Goal: Task Accomplishment & Management: Manage account settings

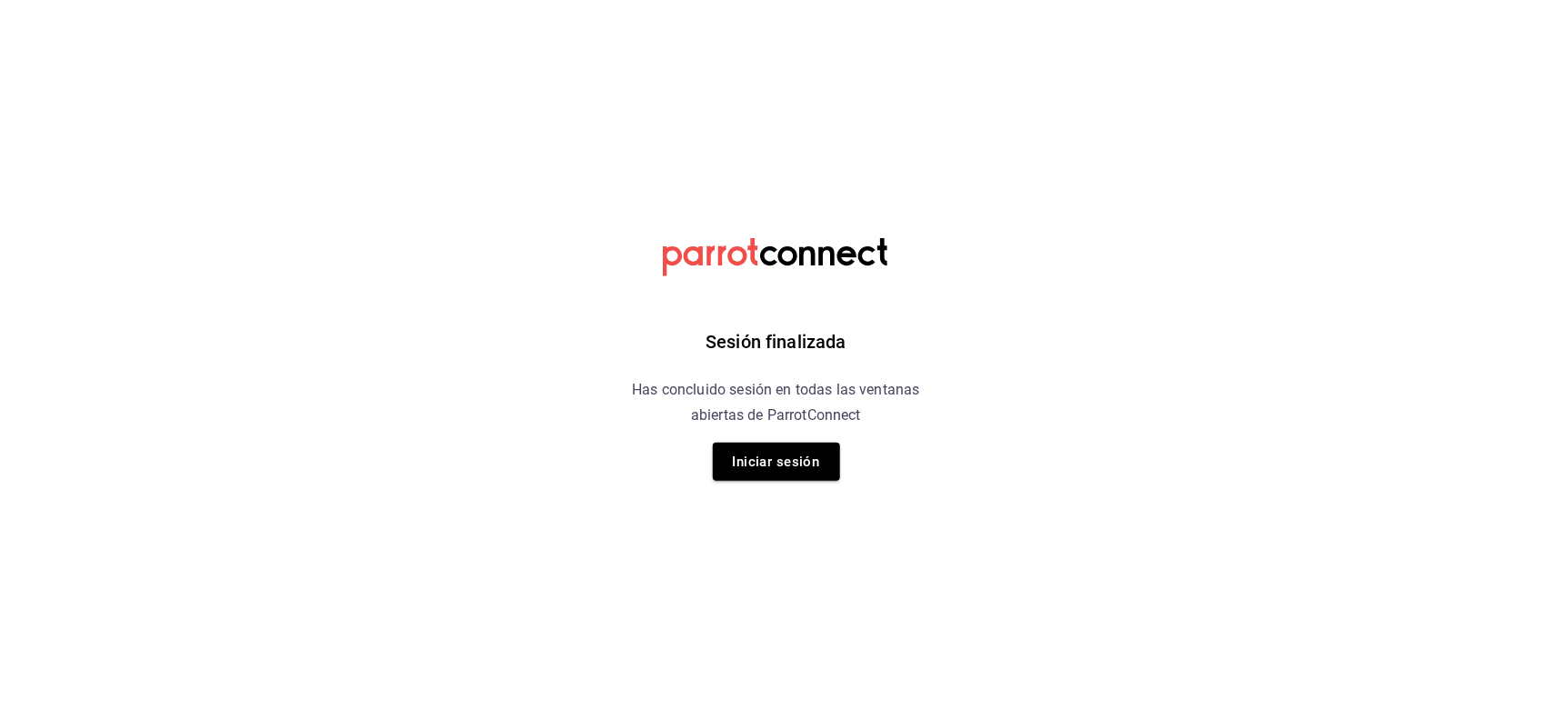
click at [801, 423] on h6 "Has concluido sesión en todas las ventanas abiertas de ParrotConnect" at bounding box center [776, 402] width 333 height 51
click at [798, 453] on button "Iniciar sesión" at bounding box center [776, 462] width 127 height 38
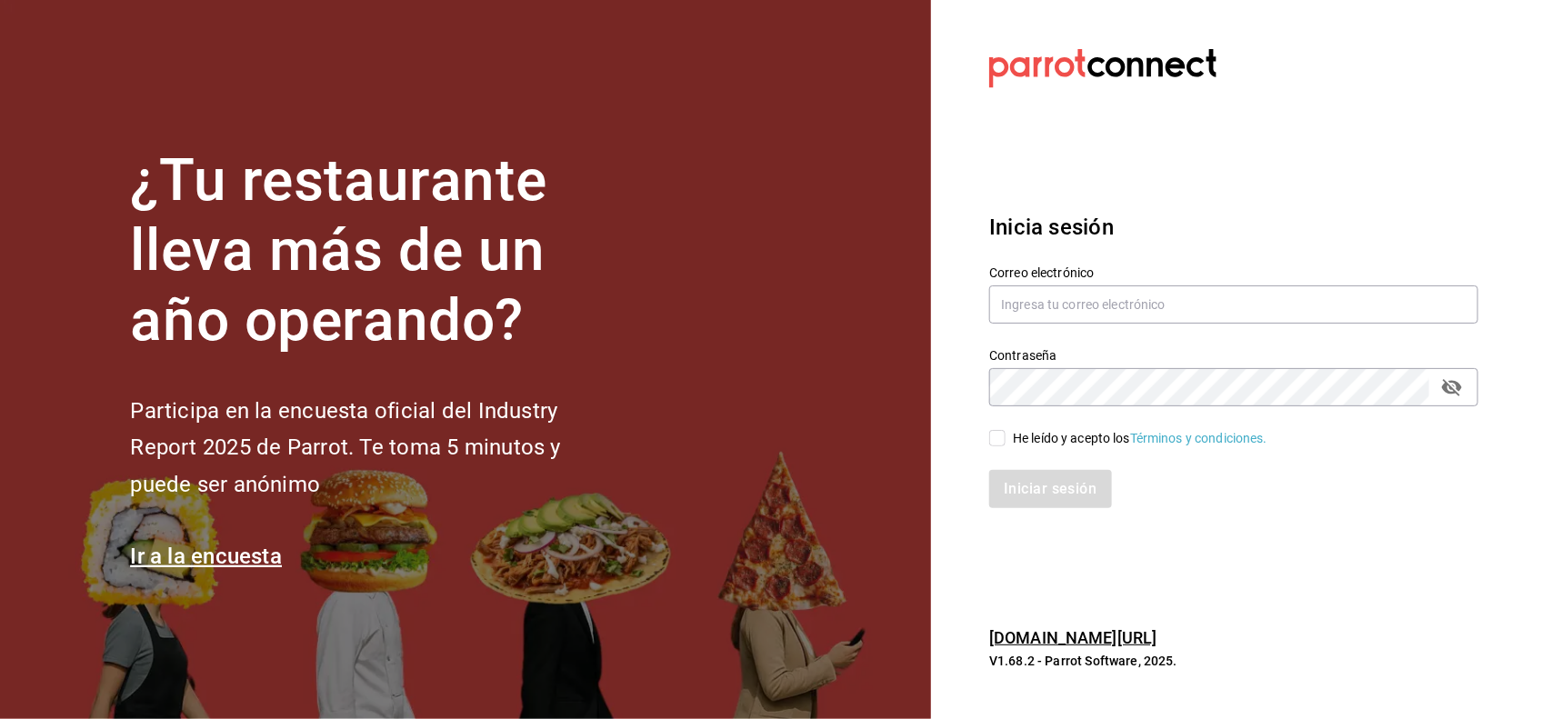
click at [1102, 279] on label "Correo electrónico" at bounding box center [1233, 273] width 489 height 13
click at [1098, 300] on input "text" at bounding box center [1233, 304] width 489 height 38
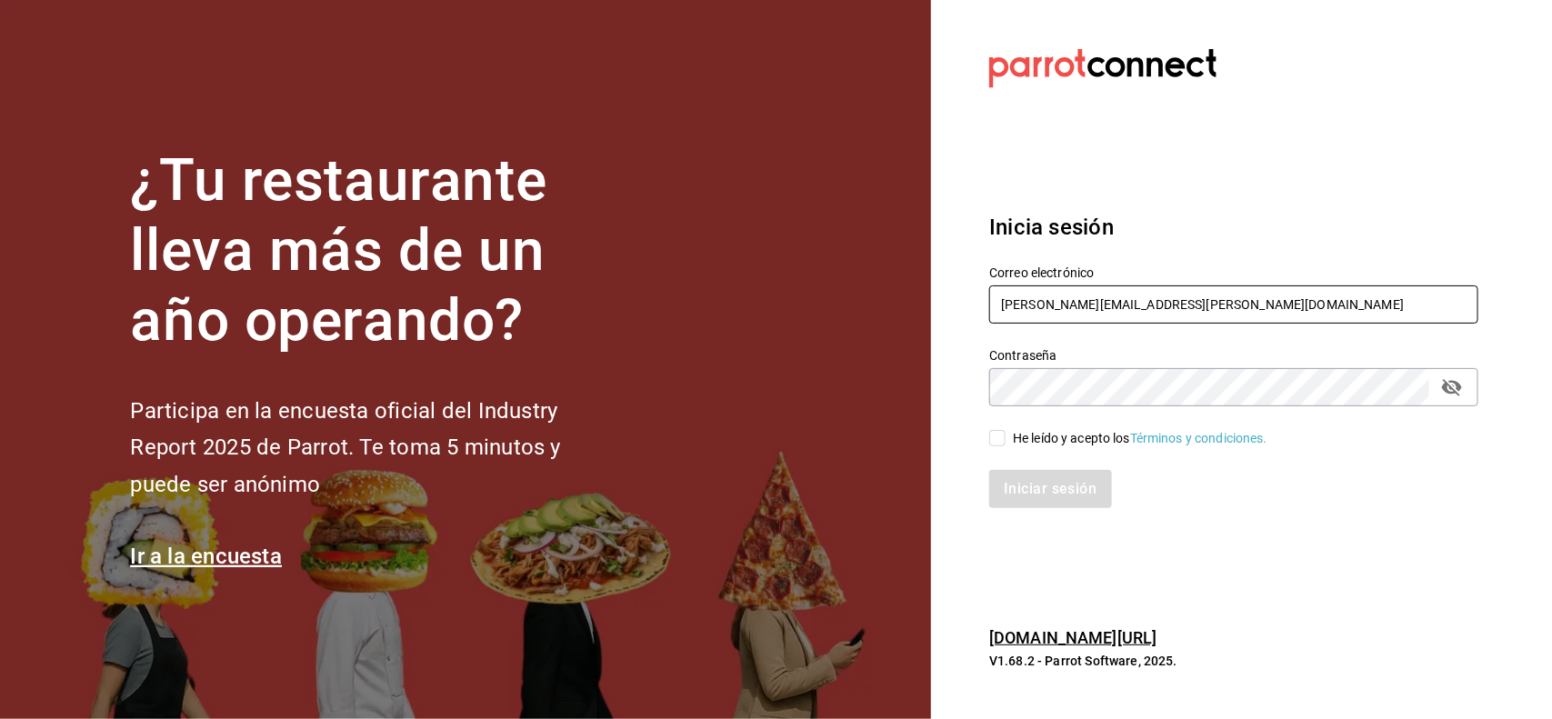
type input "miriam.gomez@vidadeagave.com"
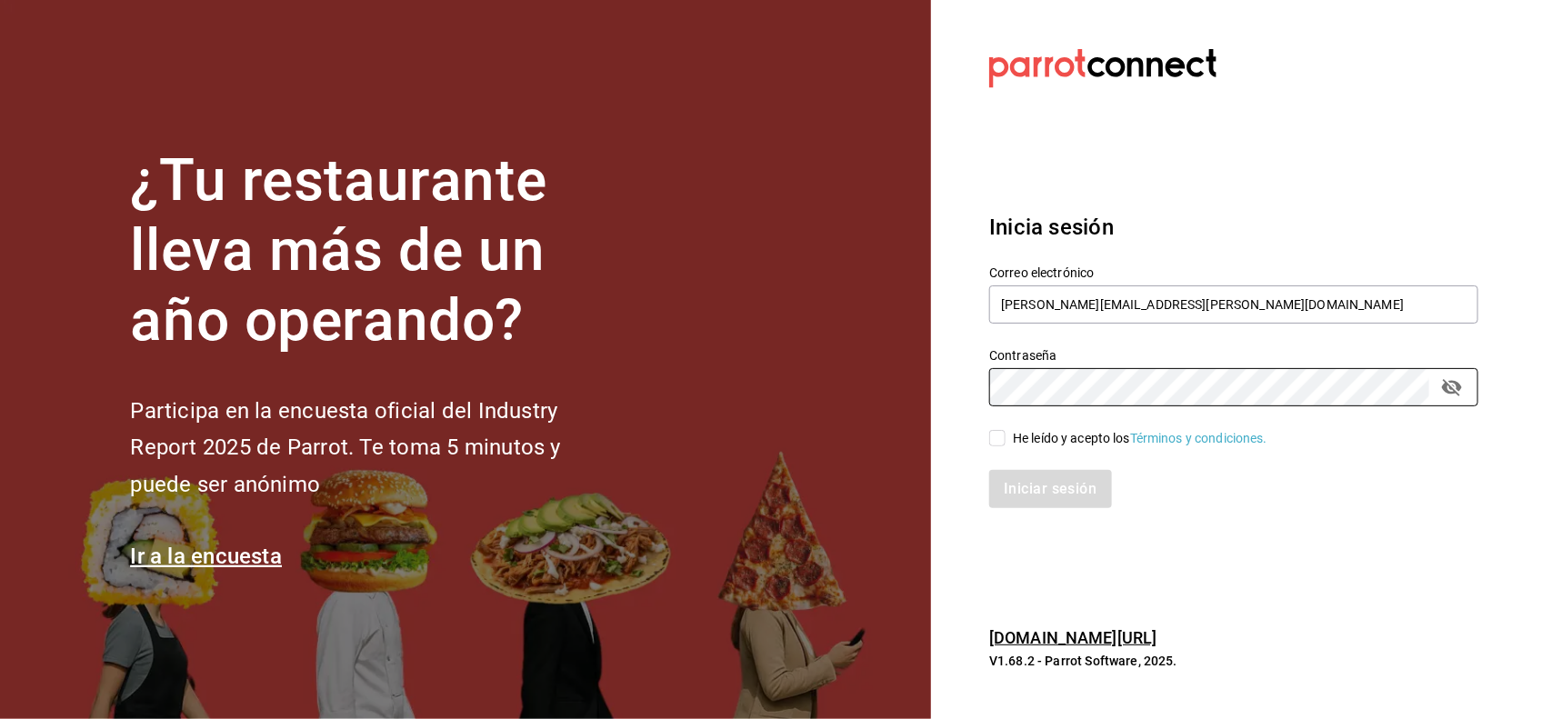
click at [1041, 429] on div "He leído y acepto los Términos y condiciones." at bounding box center [1140, 438] width 255 height 19
click at [1005, 430] on input "He leído y acepto los Términos y condiciones." at bounding box center [997, 438] width 16 height 16
checkbox input "true"
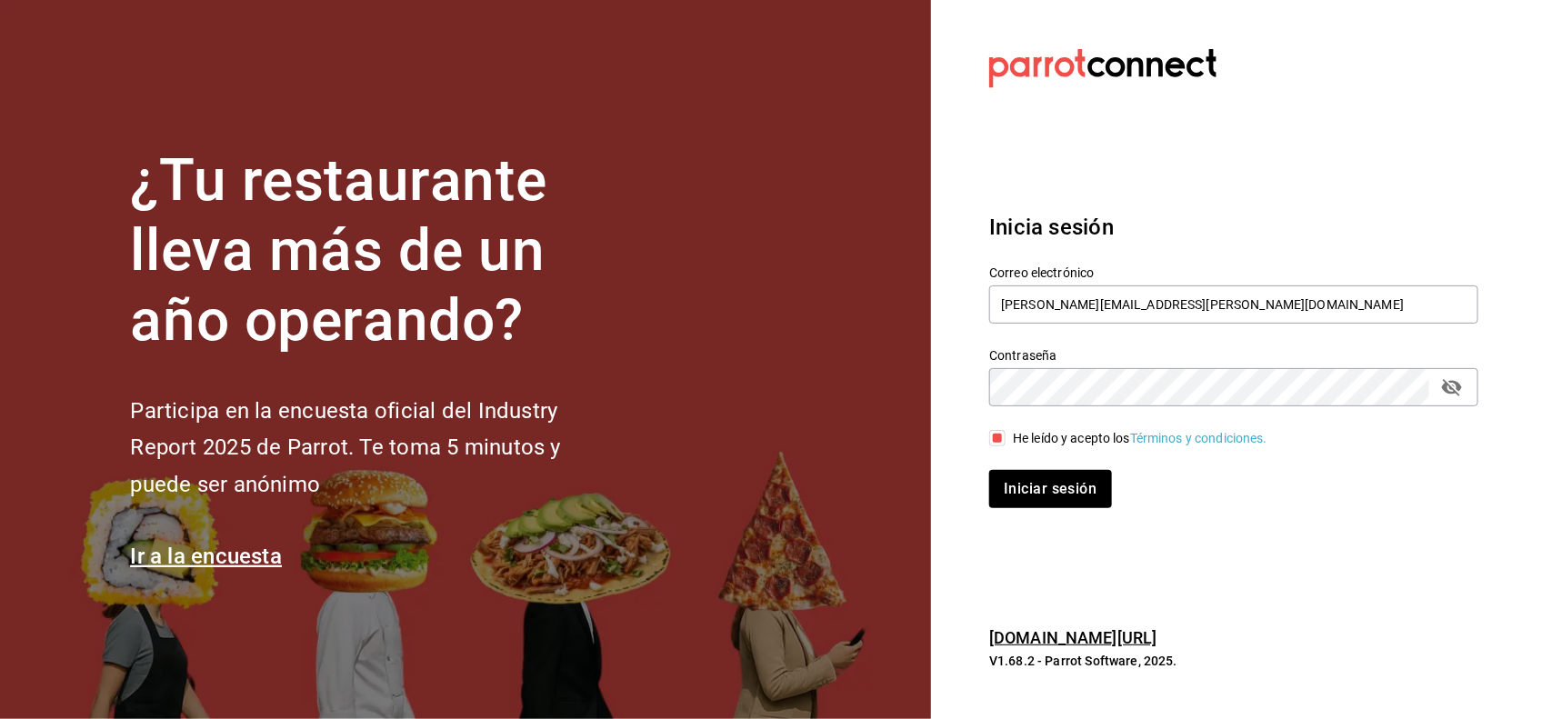
click at [1442, 400] on button "passwordField" at bounding box center [1451, 387] width 31 height 31
click at [1074, 482] on button "Iniciar sesión" at bounding box center [1051, 489] width 124 height 38
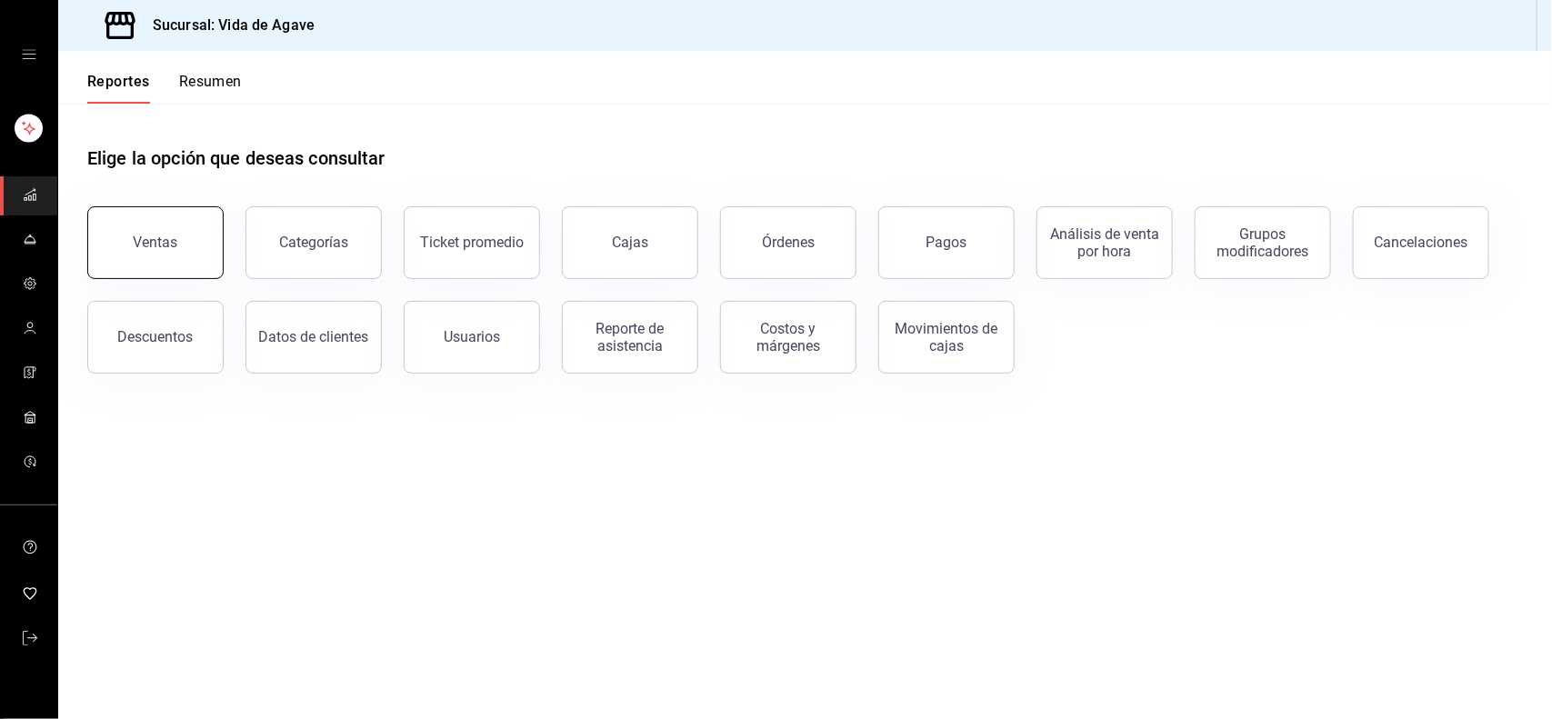
click at [135, 264] on button "Ventas" at bounding box center [155, 242] width 136 height 73
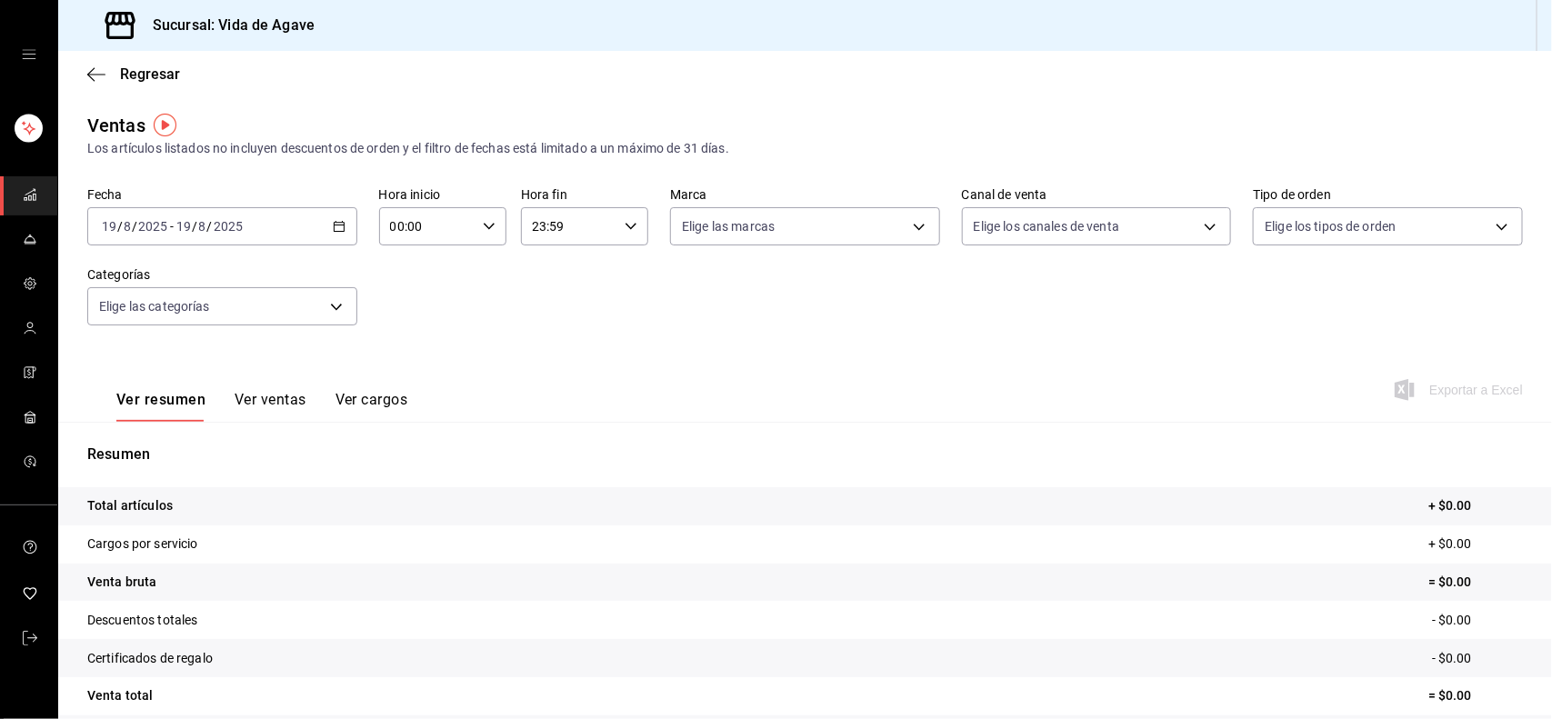
click at [242, 219] on input "2025" at bounding box center [228, 226] width 31 height 15
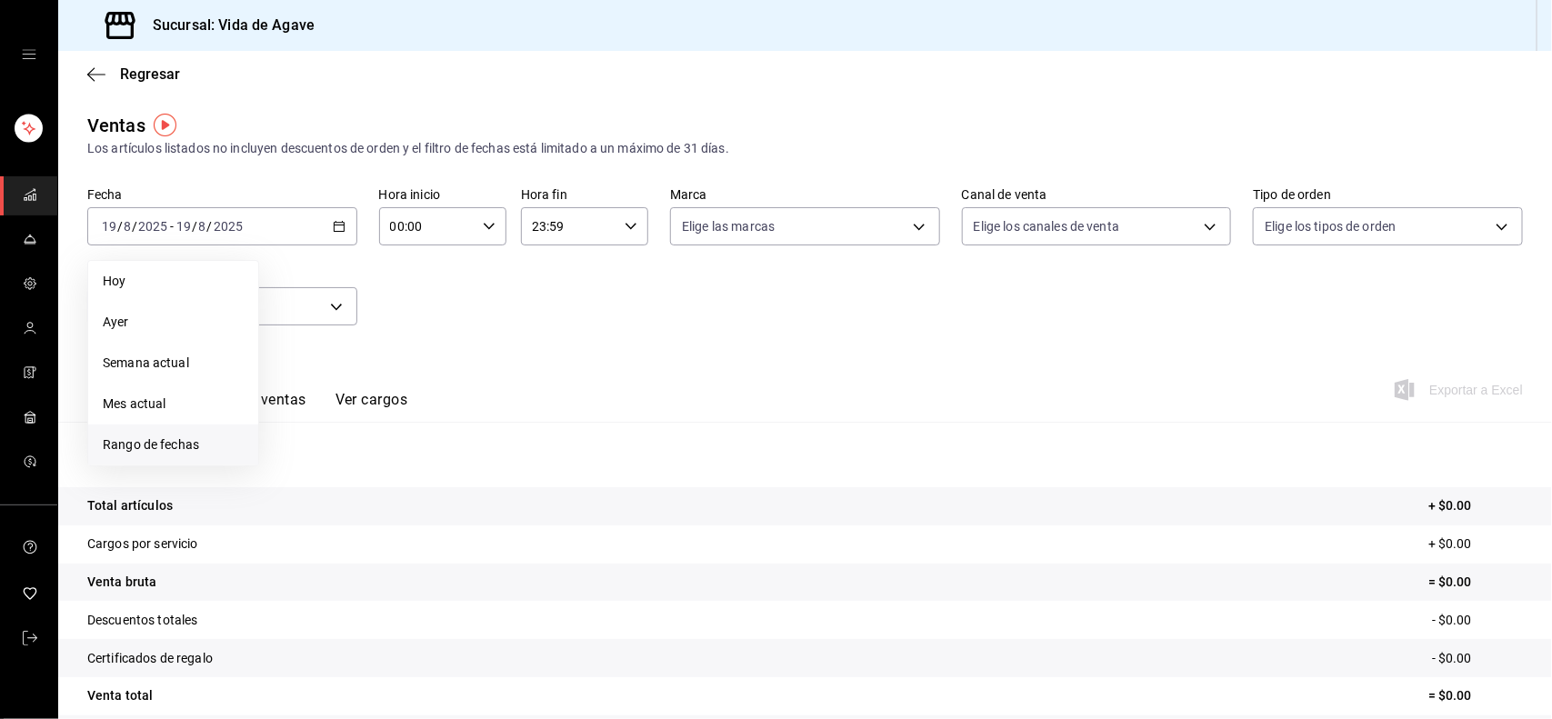
click at [232, 445] on span "Rango de fechas" at bounding box center [173, 444] width 141 height 19
click at [323, 425] on abbr "12" at bounding box center [329, 427] width 12 height 13
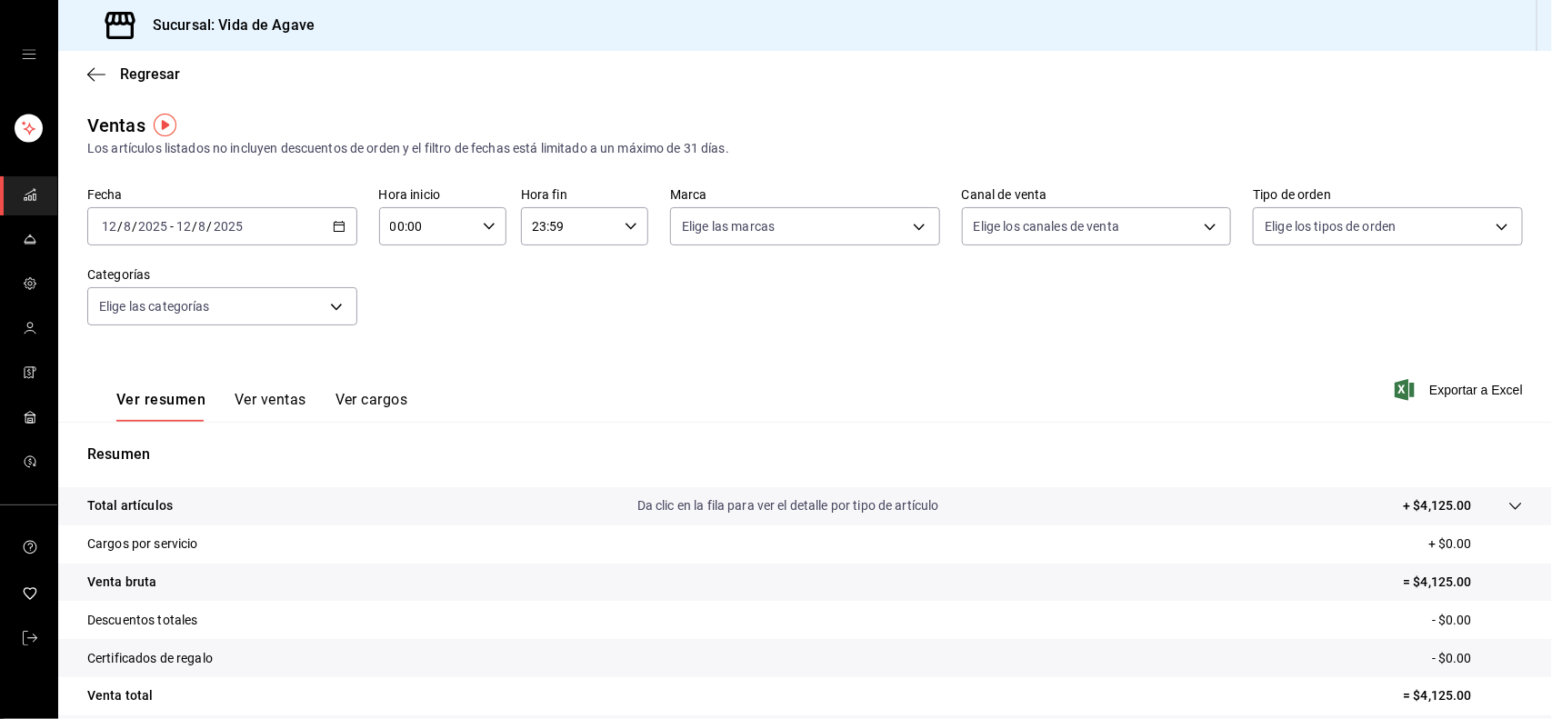
click at [1418, 374] on div "Ver resumen Ver ventas Ver cargos Exportar a Excel" at bounding box center [804, 384] width 1493 height 75
click at [1436, 392] on span "Exportar a Excel" at bounding box center [1460, 390] width 125 height 22
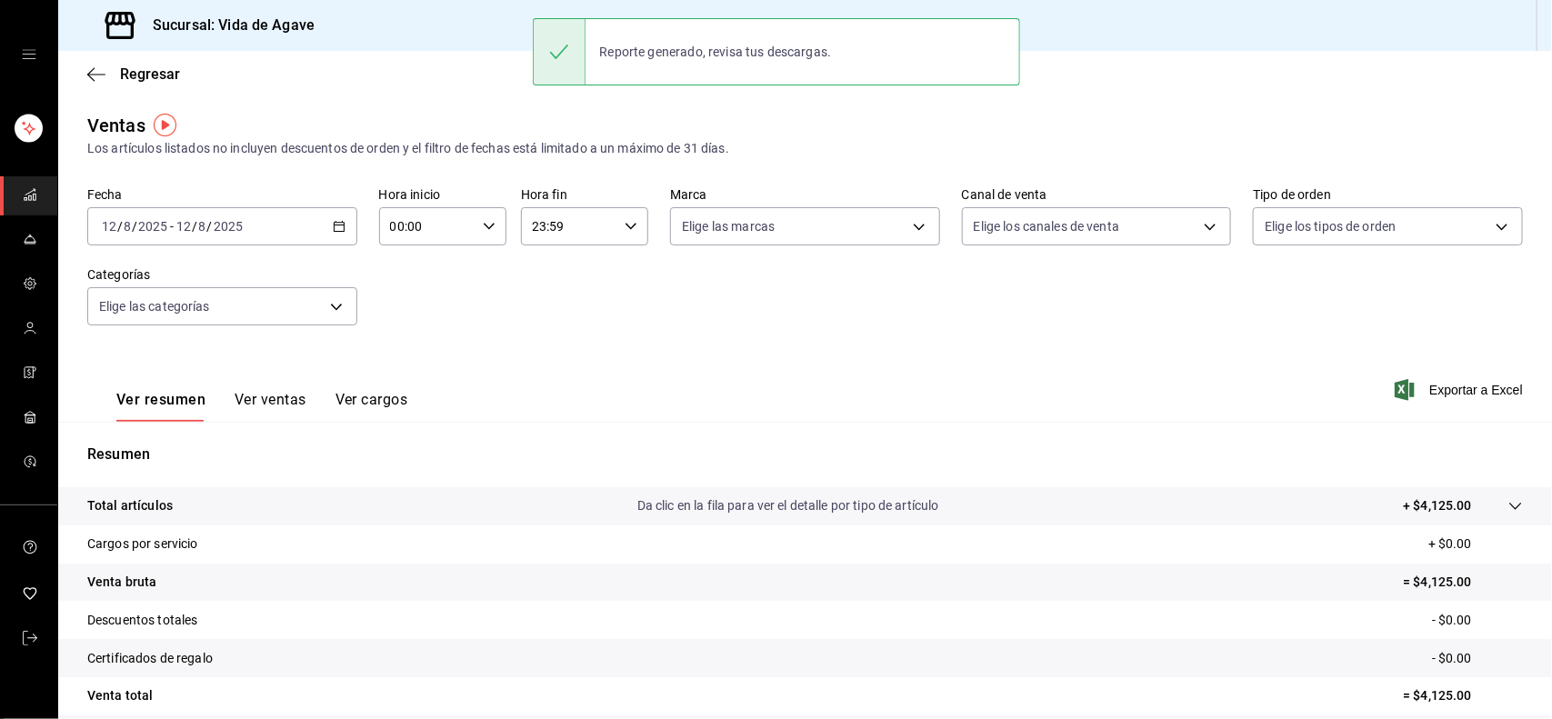
click at [205, 219] on input "8" at bounding box center [202, 226] width 9 height 15
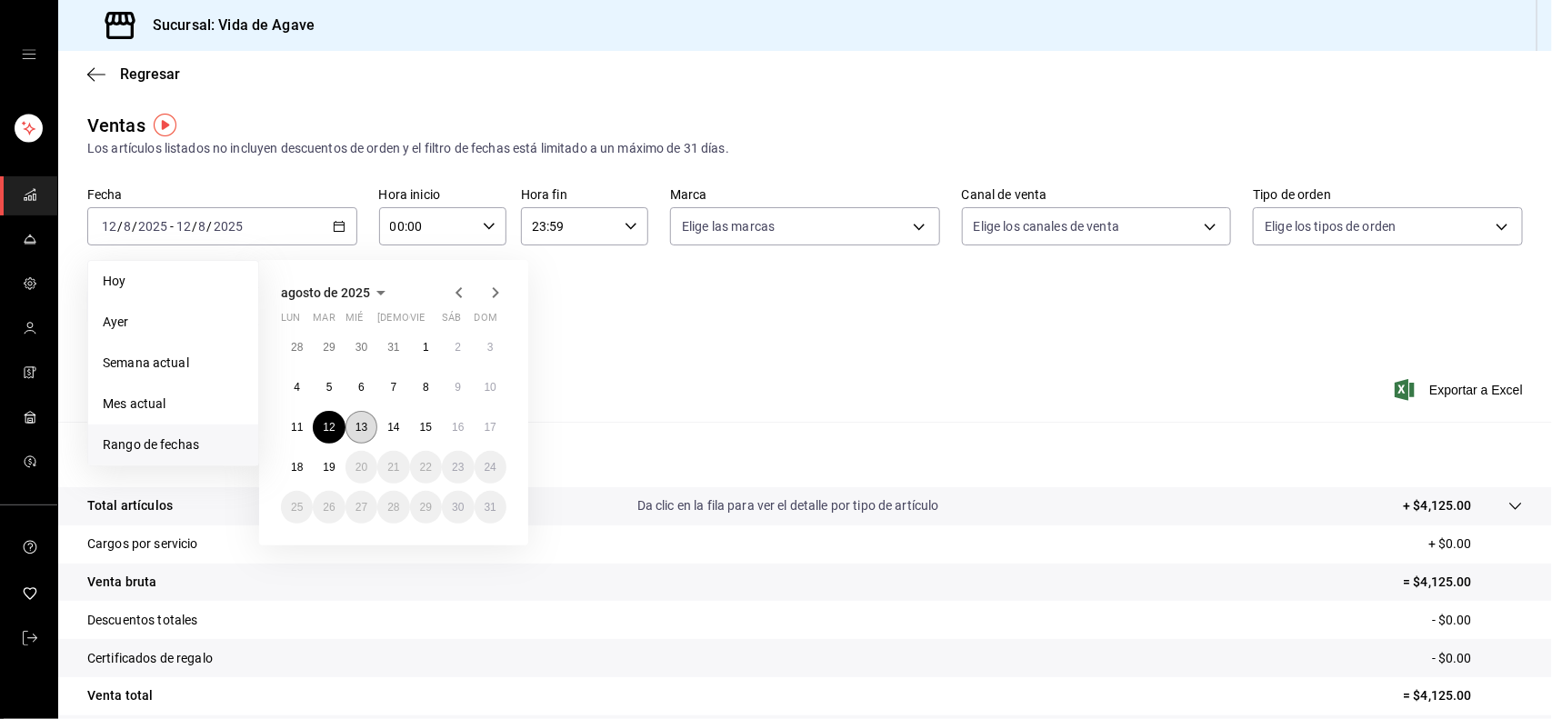
click at [365, 429] on abbr "13" at bounding box center [361, 427] width 12 height 13
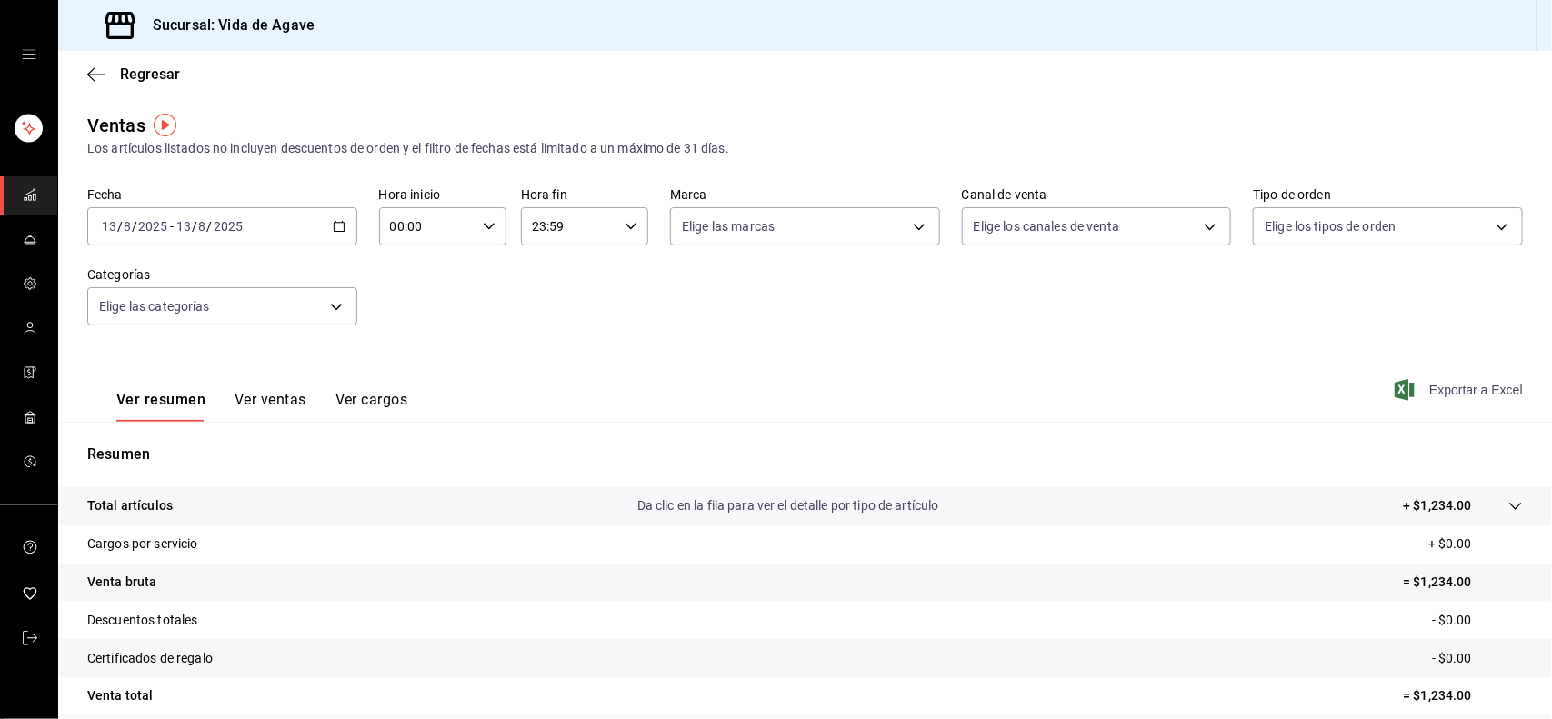
click at [1451, 395] on span "Exportar a Excel" at bounding box center [1460, 390] width 125 height 22
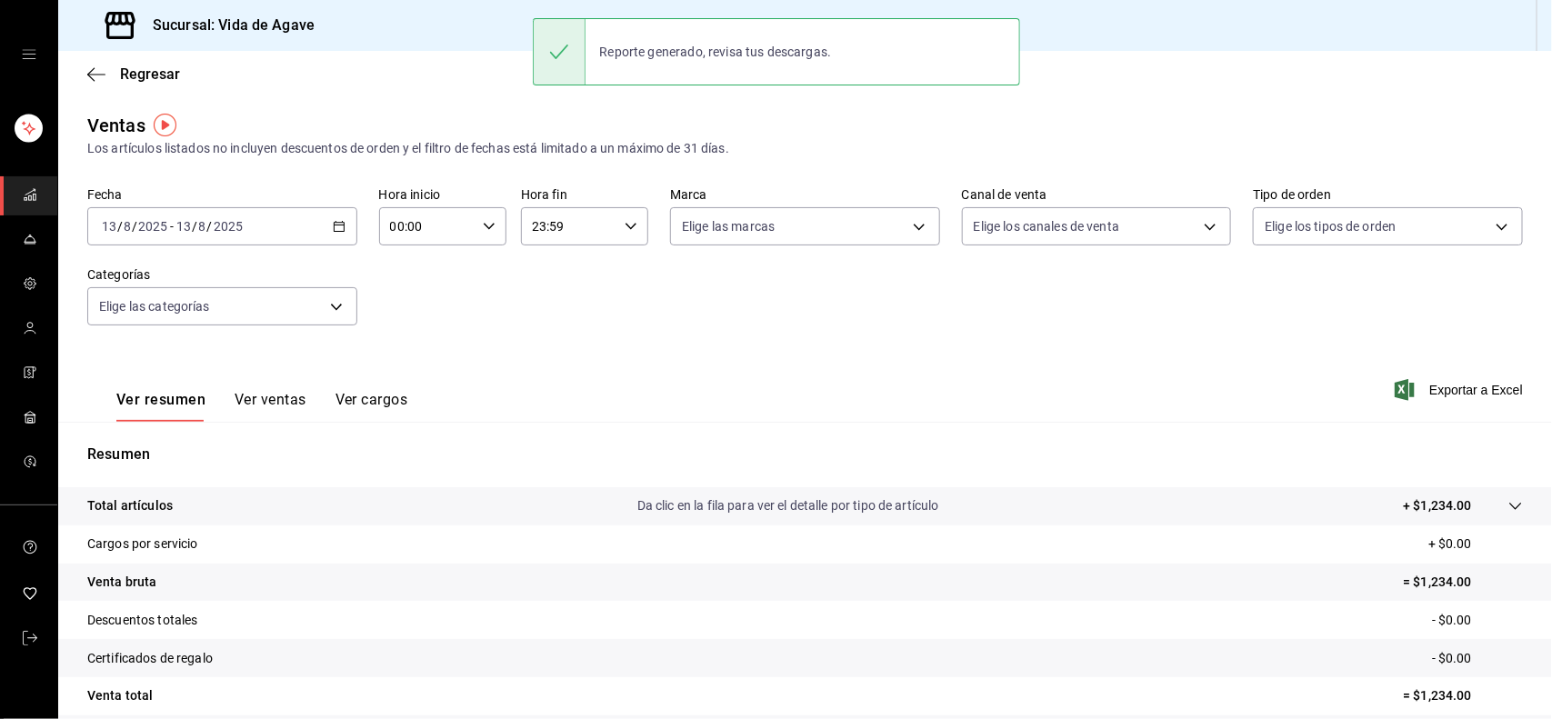
click at [247, 223] on div "[DATE] [DATE] - [DATE] [DATE]" at bounding box center [222, 226] width 270 height 38
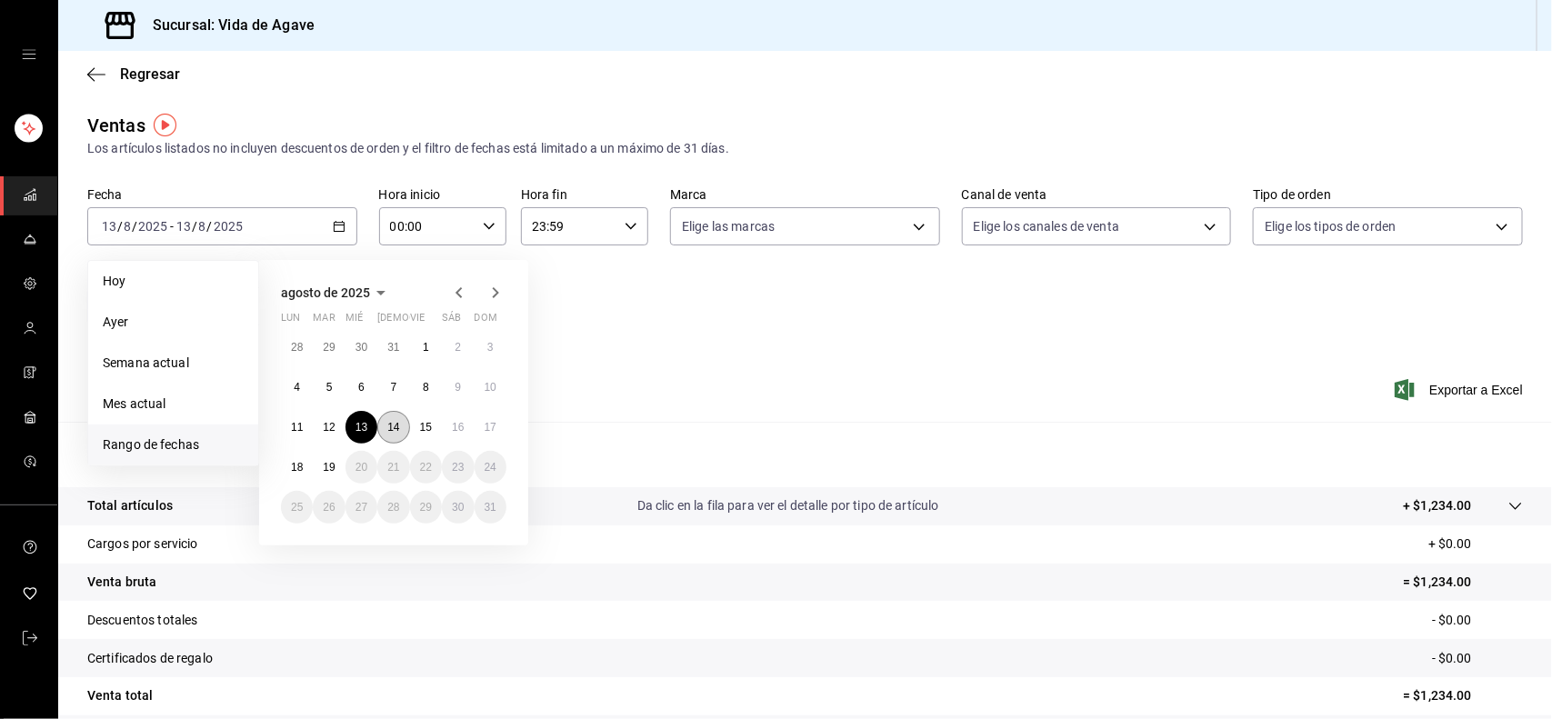
click at [389, 418] on button "14" at bounding box center [393, 427] width 32 height 33
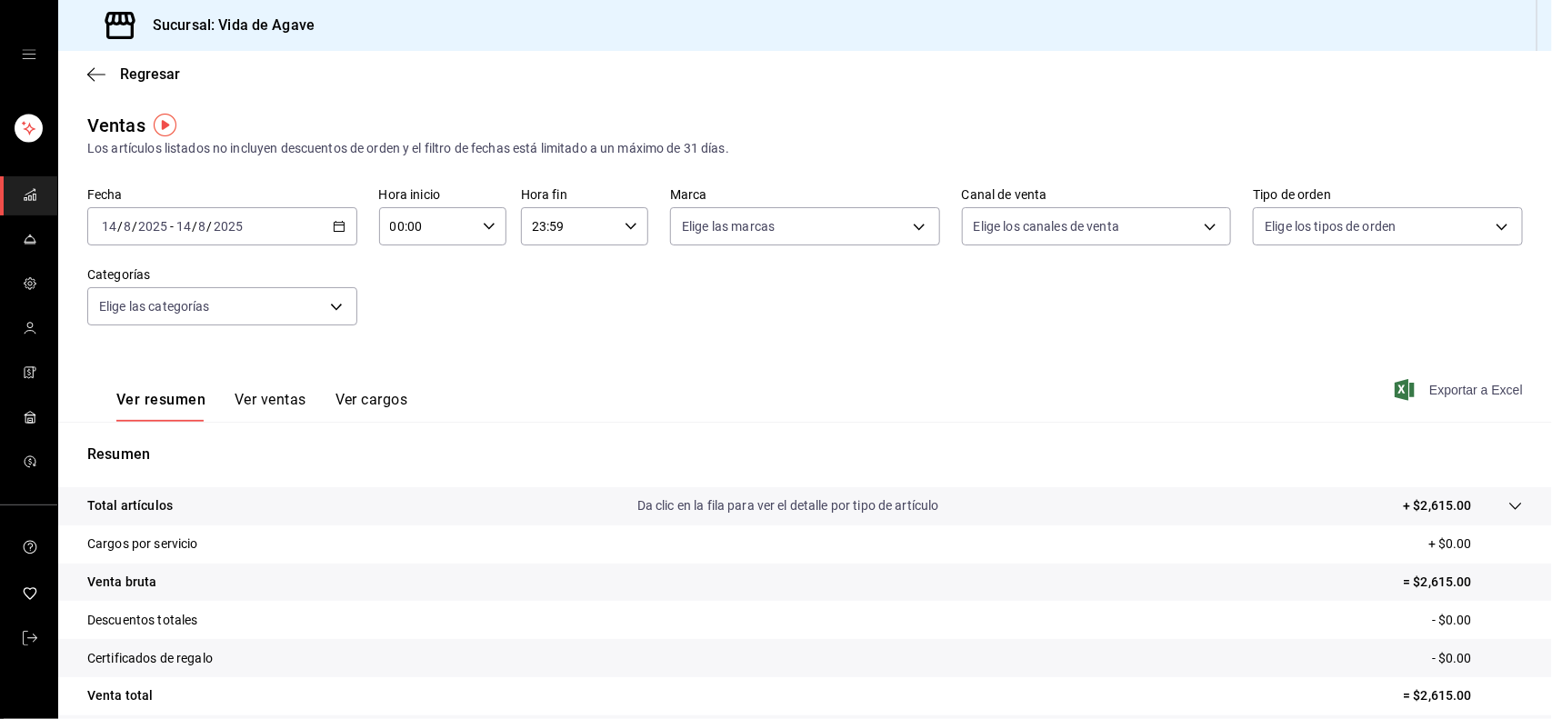
click at [1425, 396] on span "Exportar a Excel" at bounding box center [1460, 390] width 125 height 22
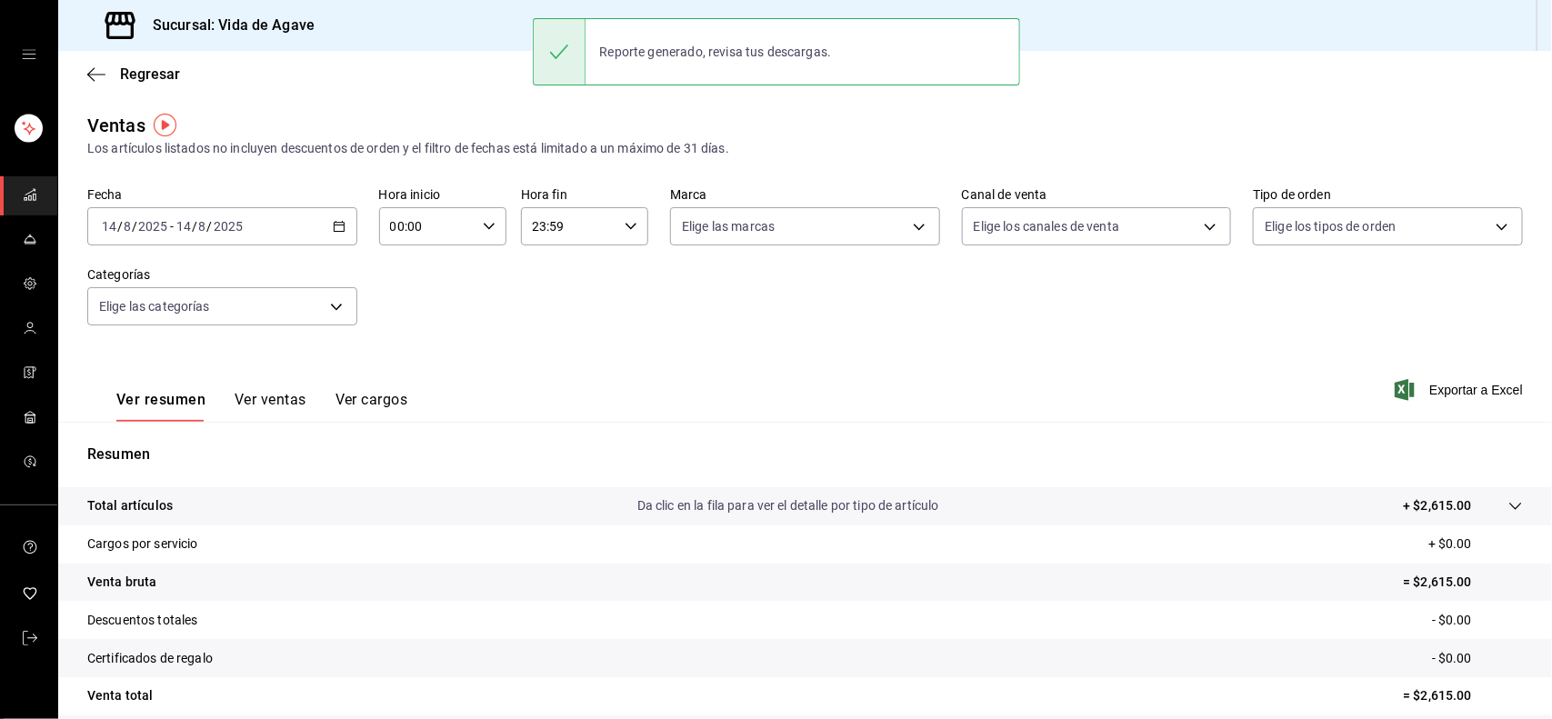
click at [268, 232] on div "[DATE] [DATE] - [DATE] [DATE]" at bounding box center [222, 226] width 270 height 38
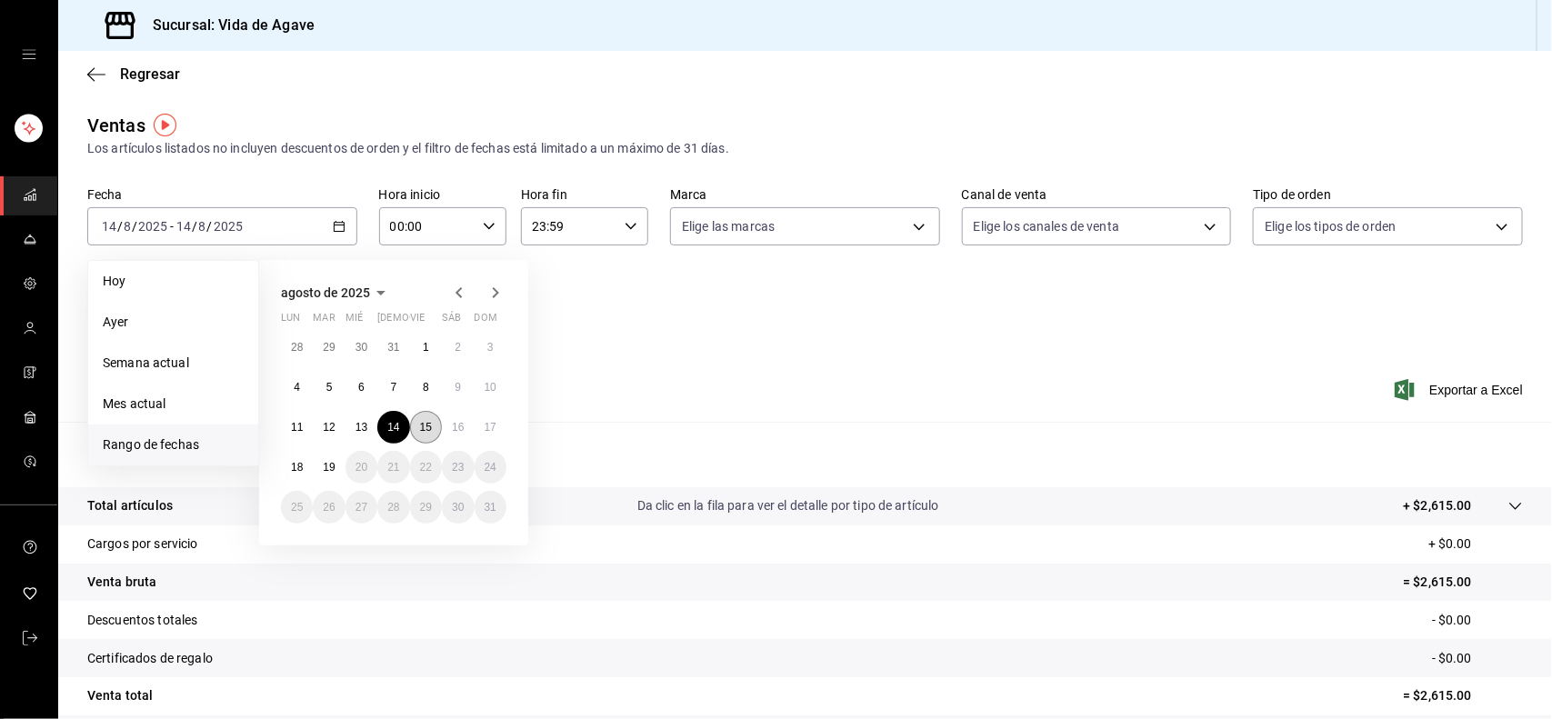
click at [425, 425] on abbr "15" at bounding box center [426, 427] width 12 height 13
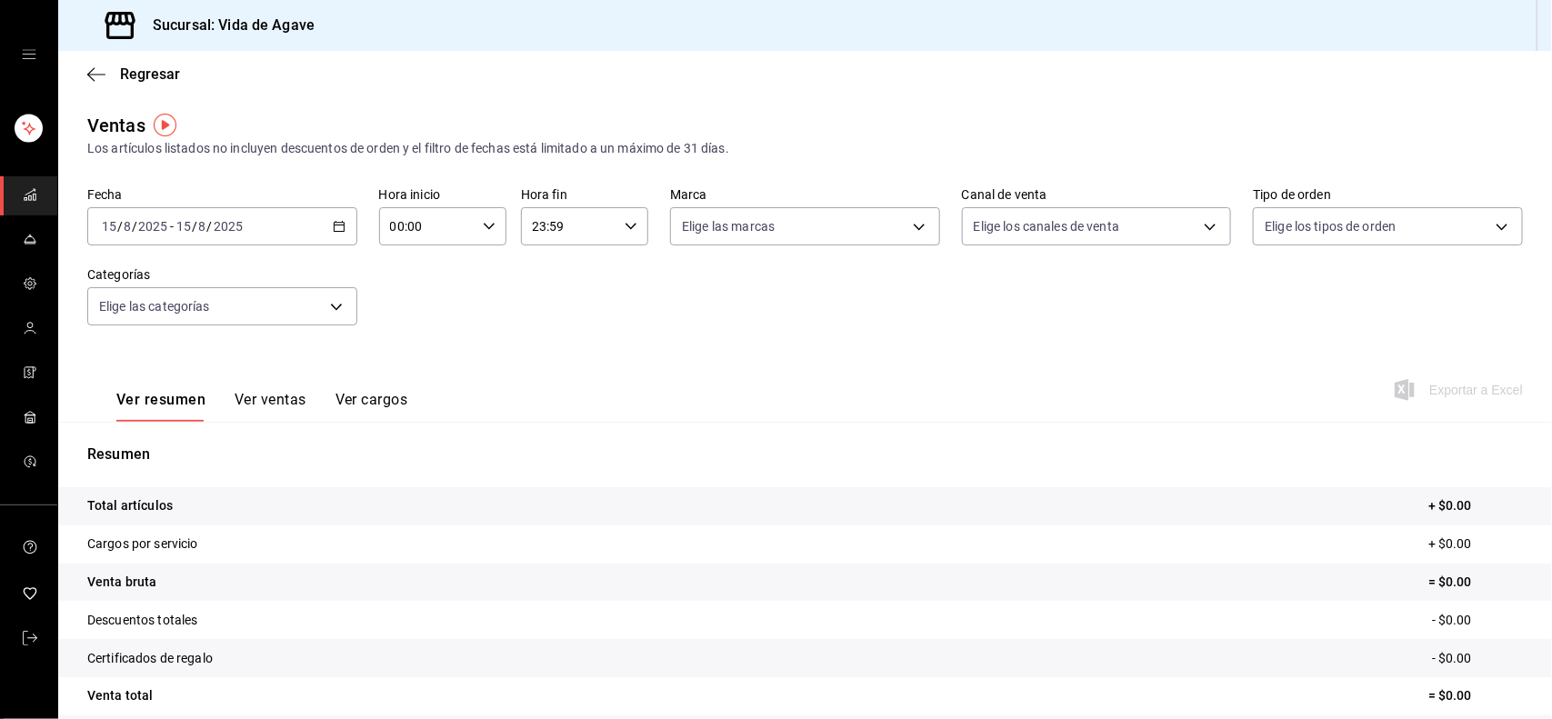
click at [265, 225] on div "[DATE] [DATE] - [DATE] [DATE]" at bounding box center [222, 226] width 270 height 38
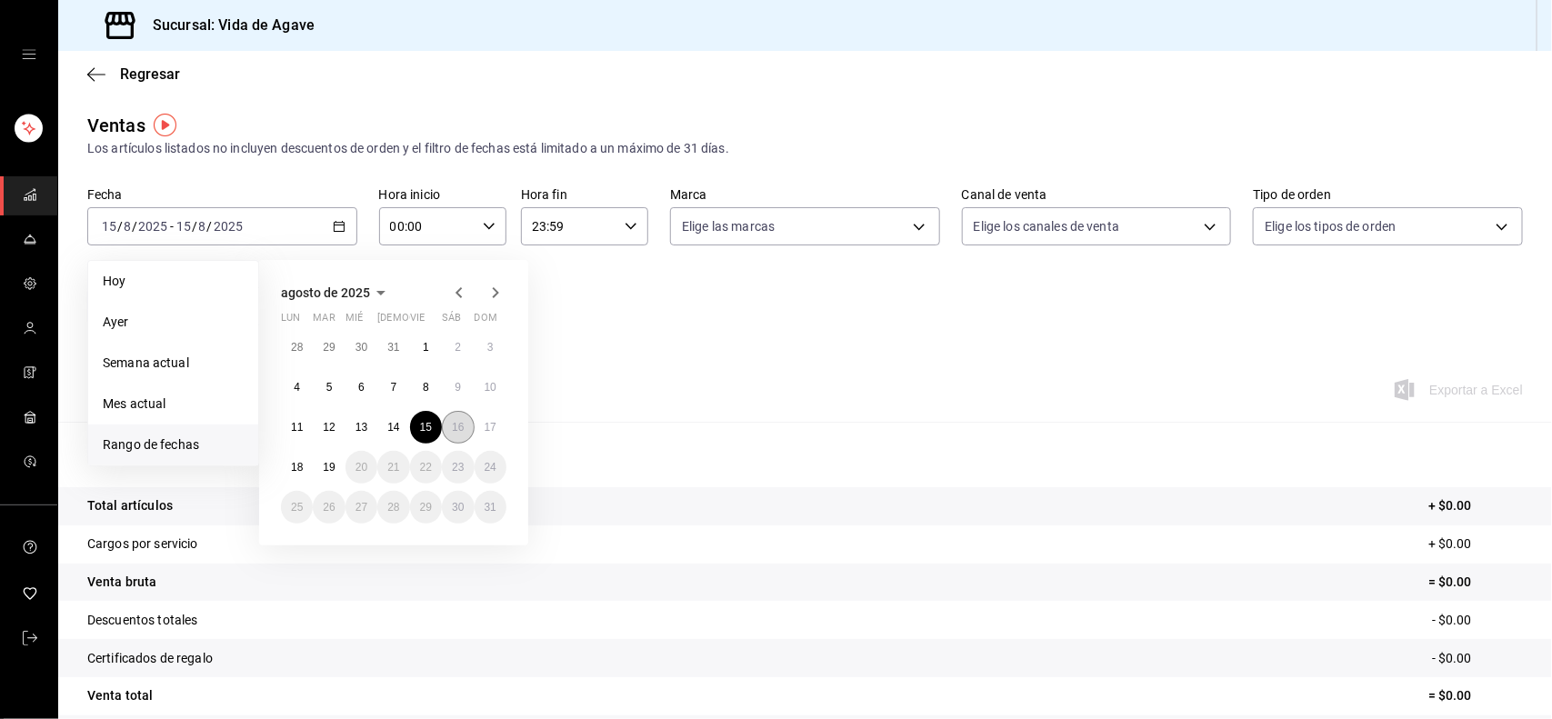
click at [460, 424] on abbr "16" at bounding box center [458, 427] width 12 height 13
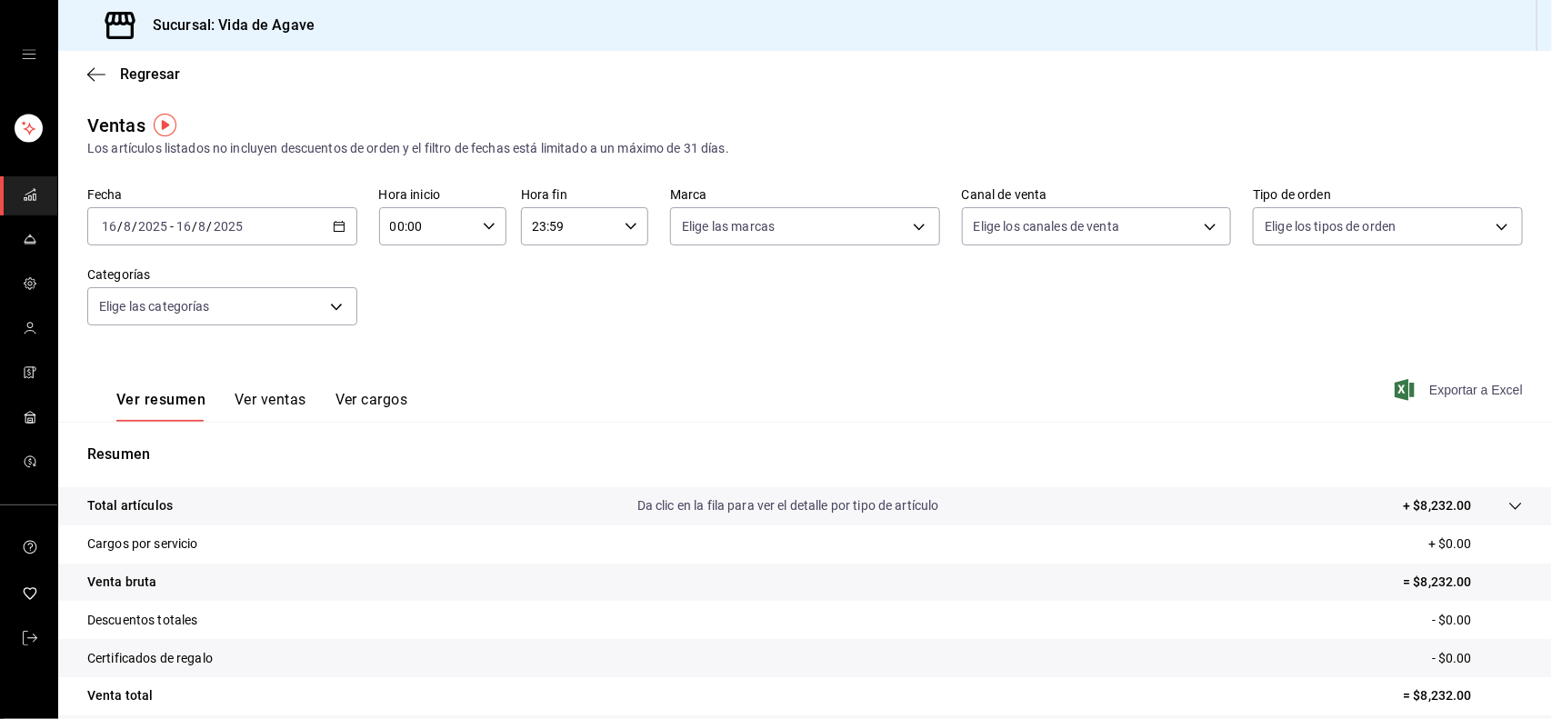
click at [1443, 384] on span "Exportar a Excel" at bounding box center [1460, 390] width 125 height 22
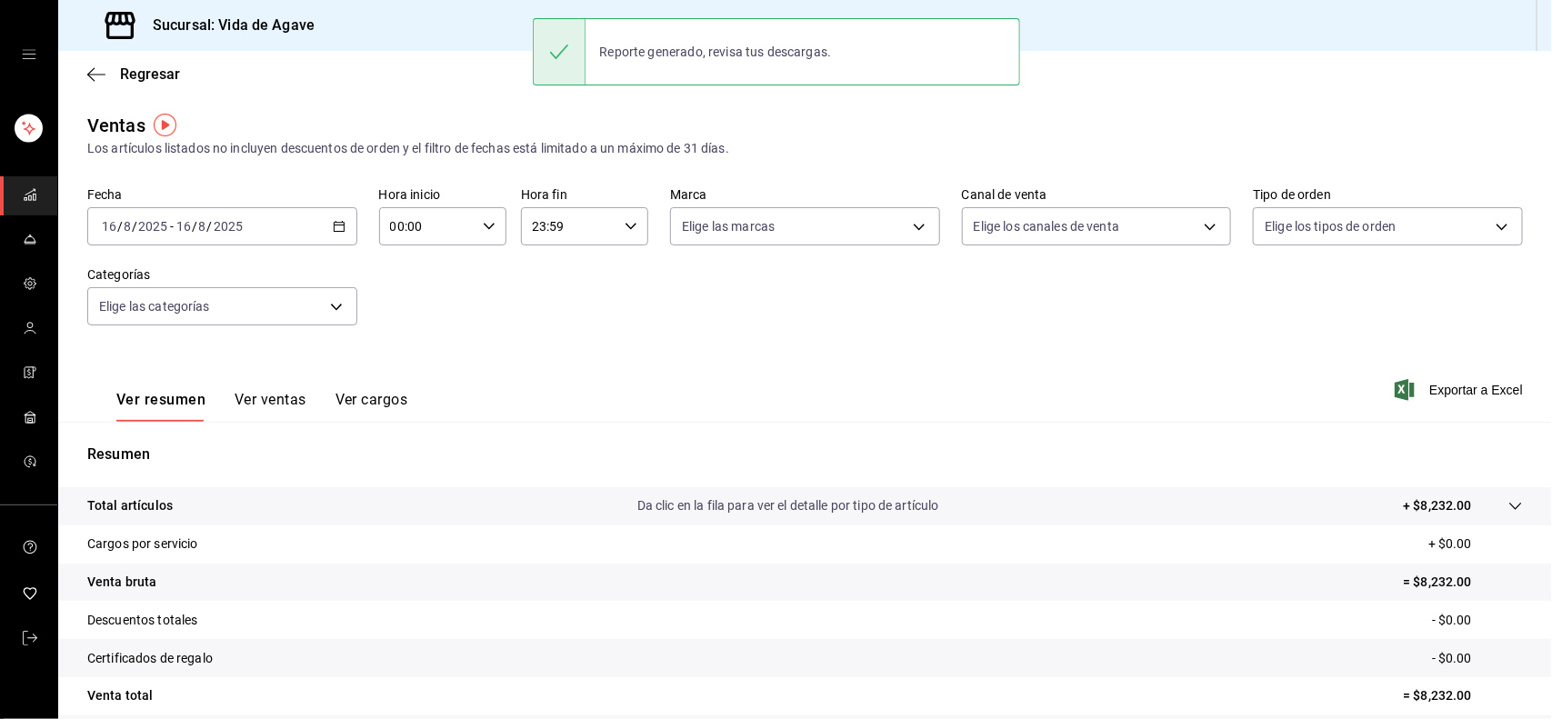
click at [333, 224] on icon "button" at bounding box center [339, 226] width 13 height 13
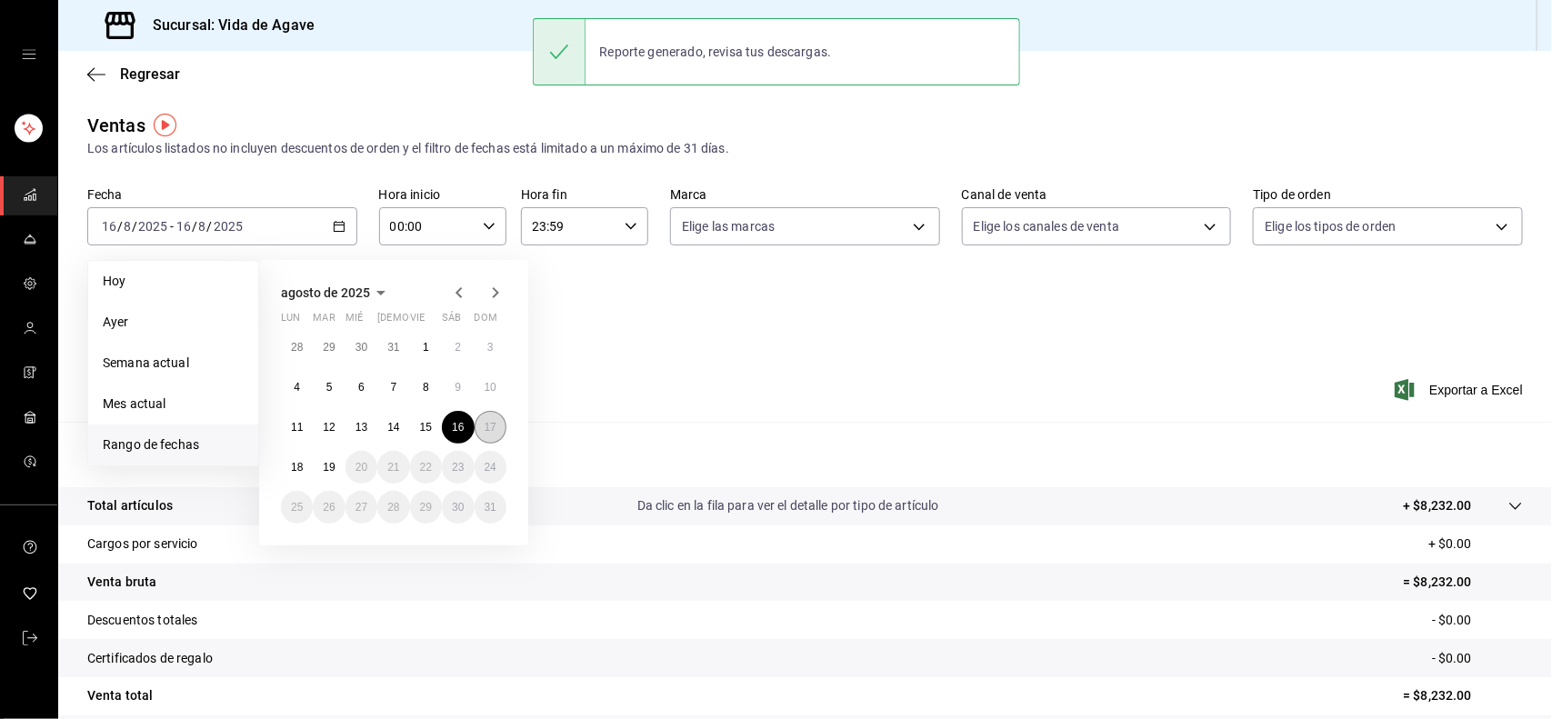
click at [484, 423] on abbr "17" at bounding box center [490, 427] width 12 height 13
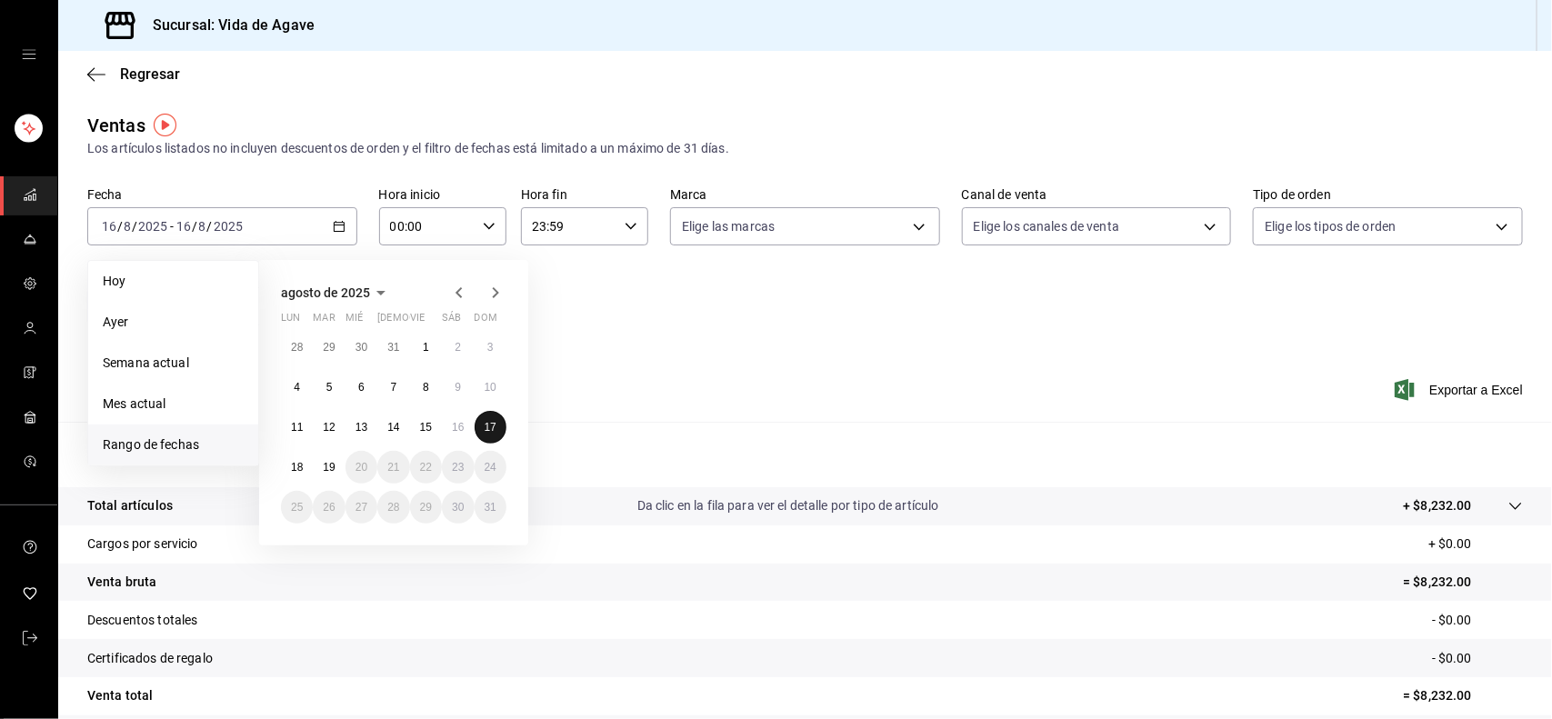
click at [484, 423] on abbr "17" at bounding box center [490, 427] width 12 height 13
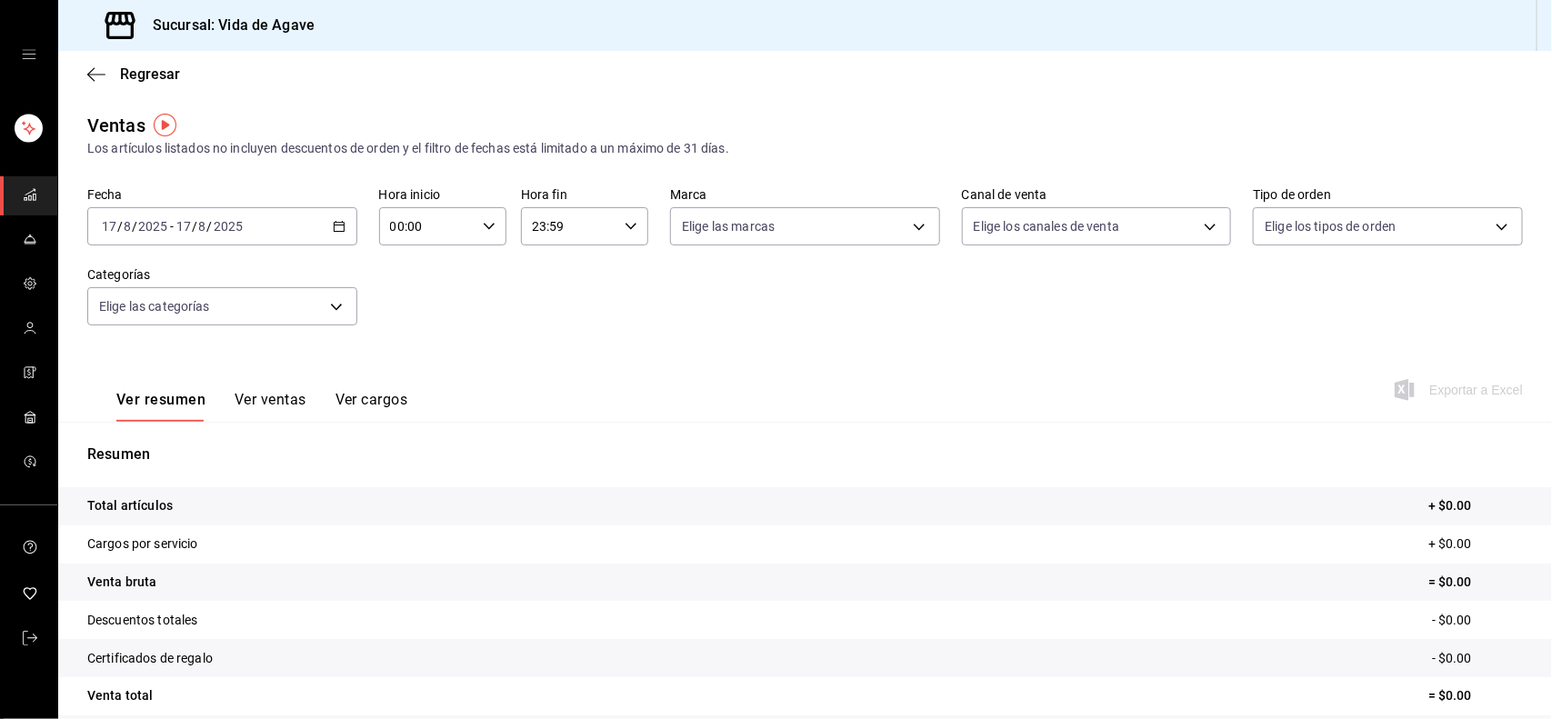
click at [253, 228] on div "[DATE] [DATE] - [DATE] [DATE]" at bounding box center [222, 226] width 270 height 38
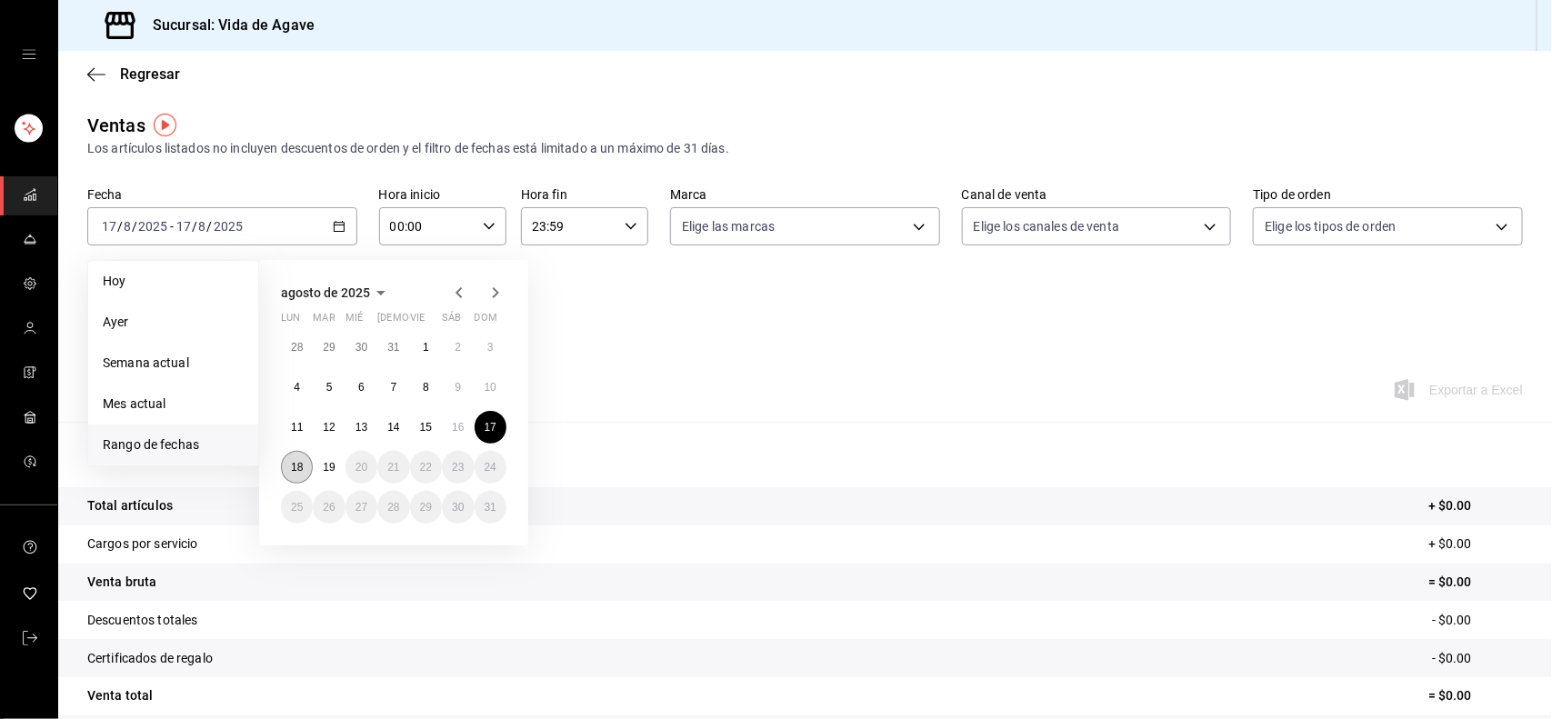
click at [292, 461] on abbr "18" at bounding box center [297, 467] width 12 height 13
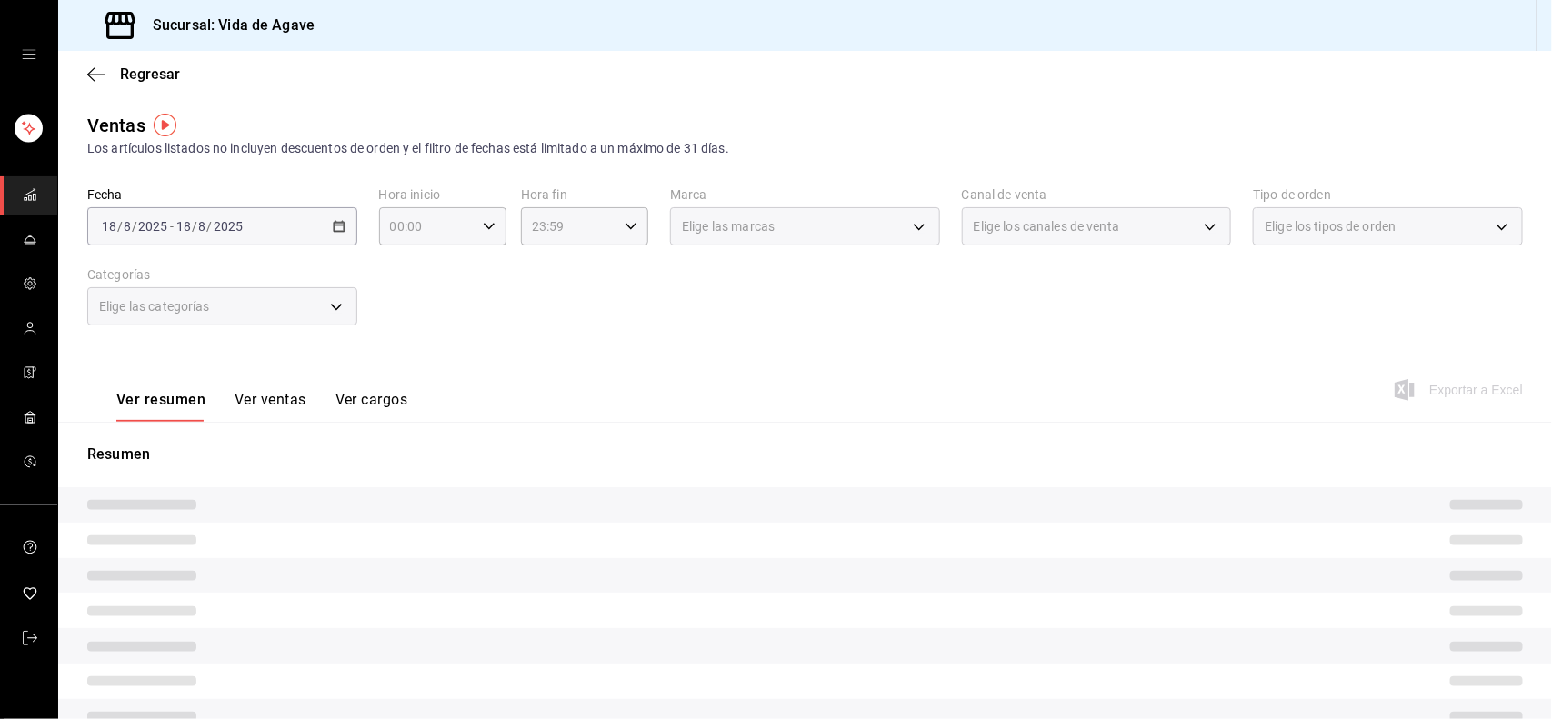
click at [618, 365] on div "Ver resumen Ver ventas Ver cargos Exportar a Excel" at bounding box center [804, 384] width 1493 height 75
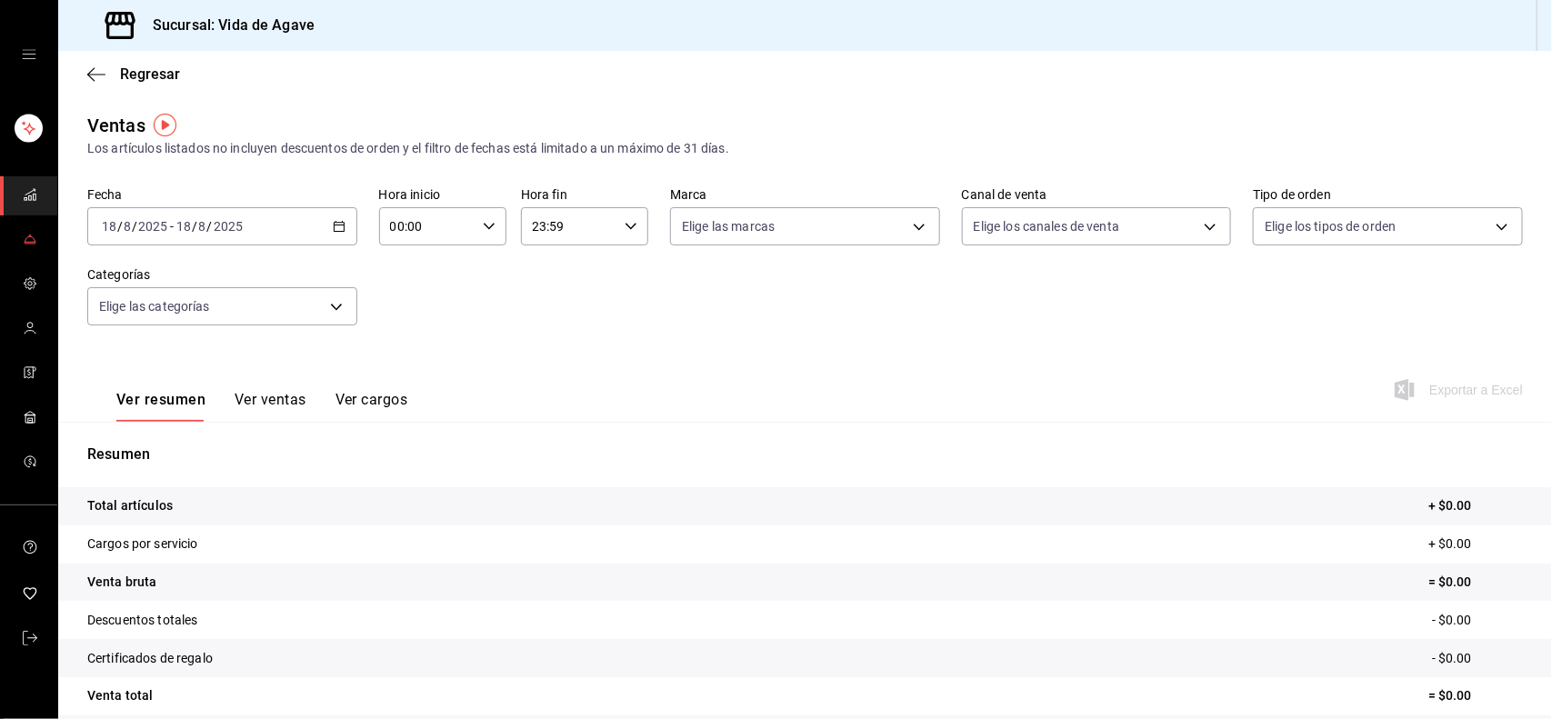
click at [25, 246] on span "mailbox folders" at bounding box center [30, 240] width 15 height 25
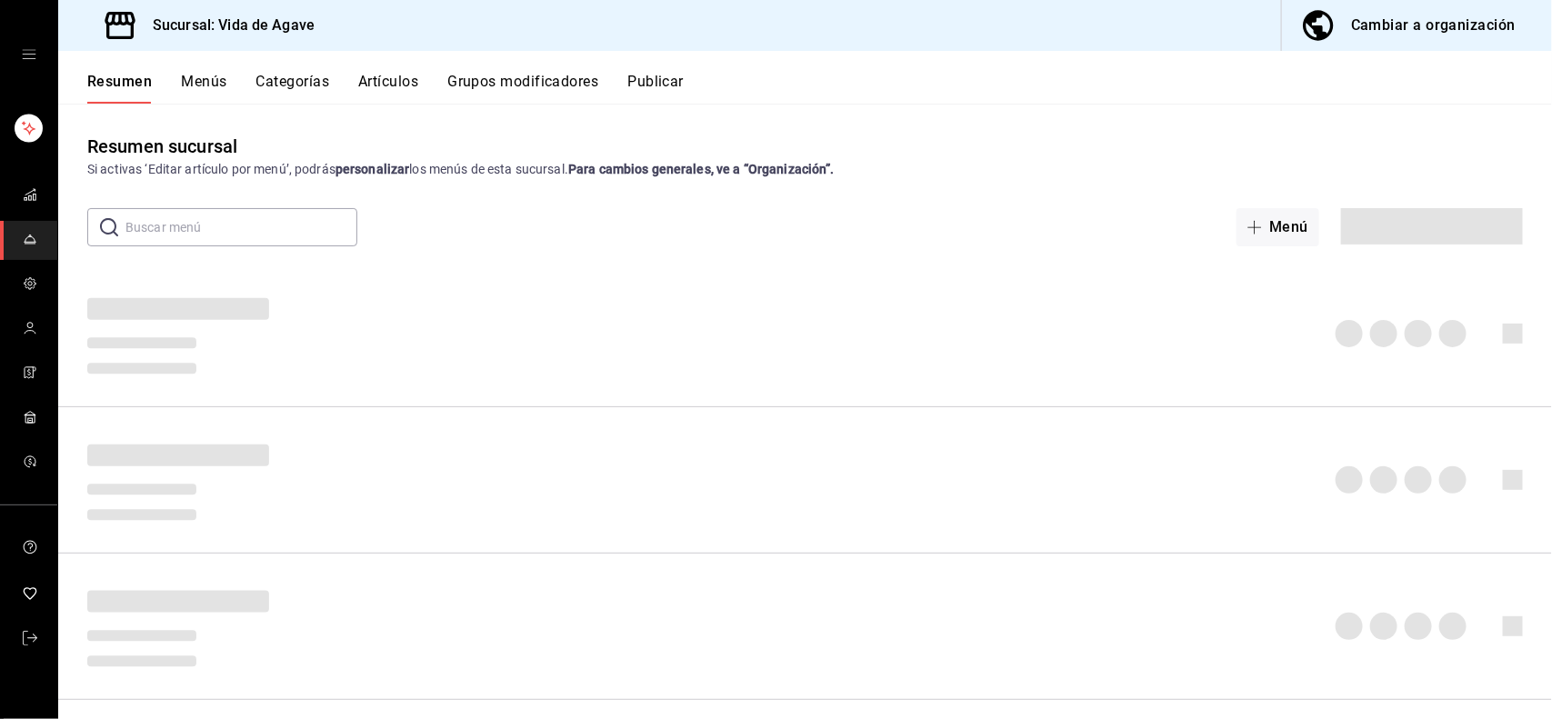
click at [374, 84] on button "Artículos" at bounding box center [388, 88] width 60 height 31
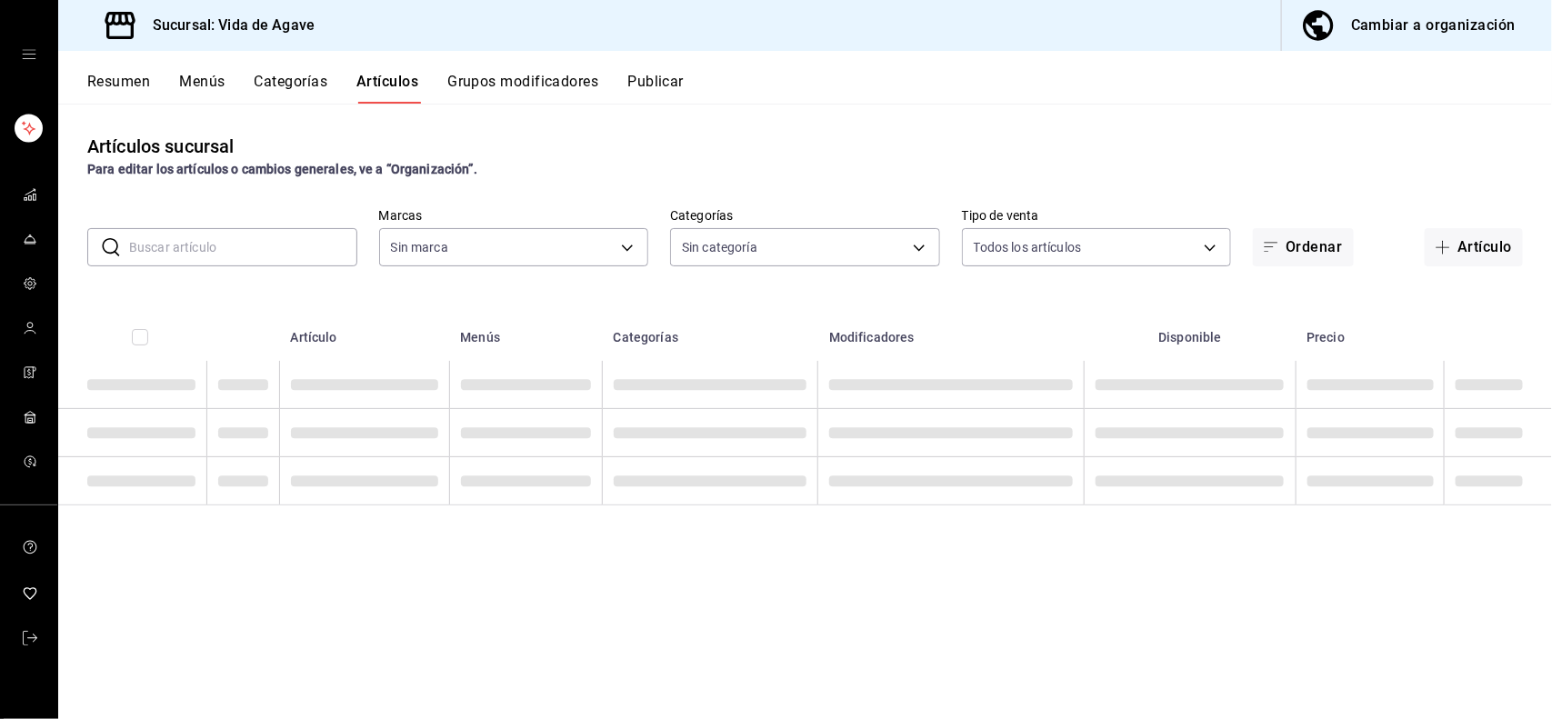
click at [229, 241] on input "text" at bounding box center [243, 247] width 228 height 36
type input "pe"
type input "ff43da10-eb43-4a6c-9b53-a479317cfa7e"
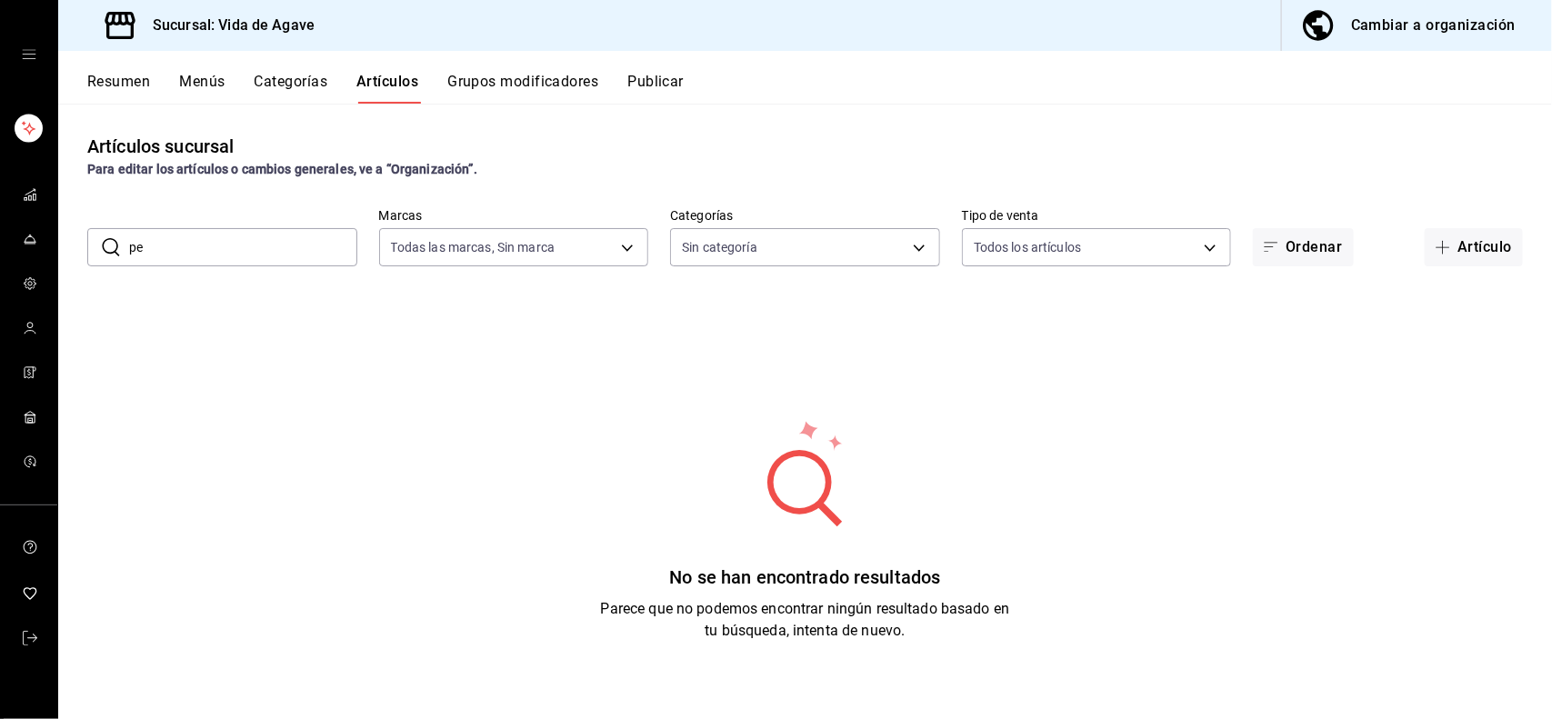
type input "p"
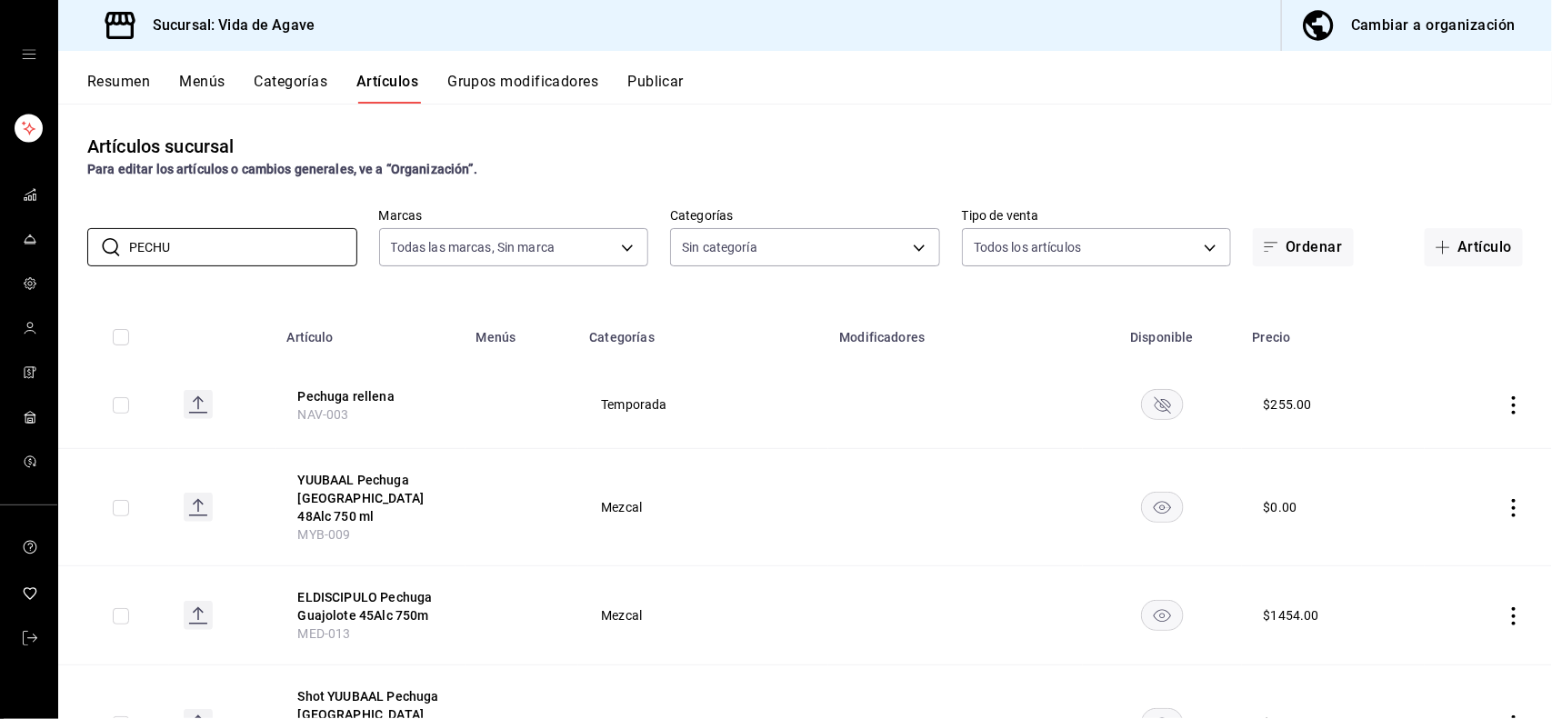
type input "PECHU"
click at [410, 303] on th "Artículo" at bounding box center [370, 332] width 189 height 58
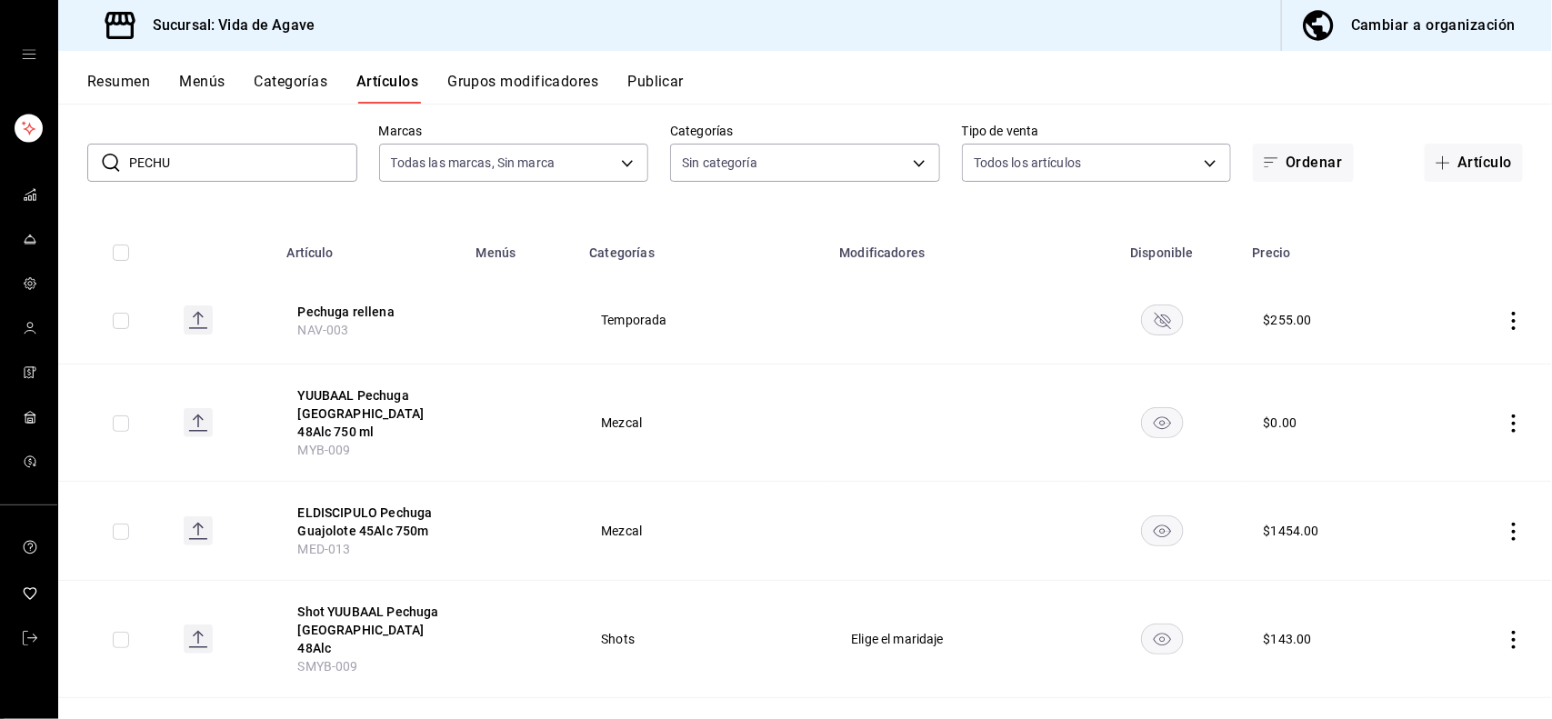
scroll to position [95, 0]
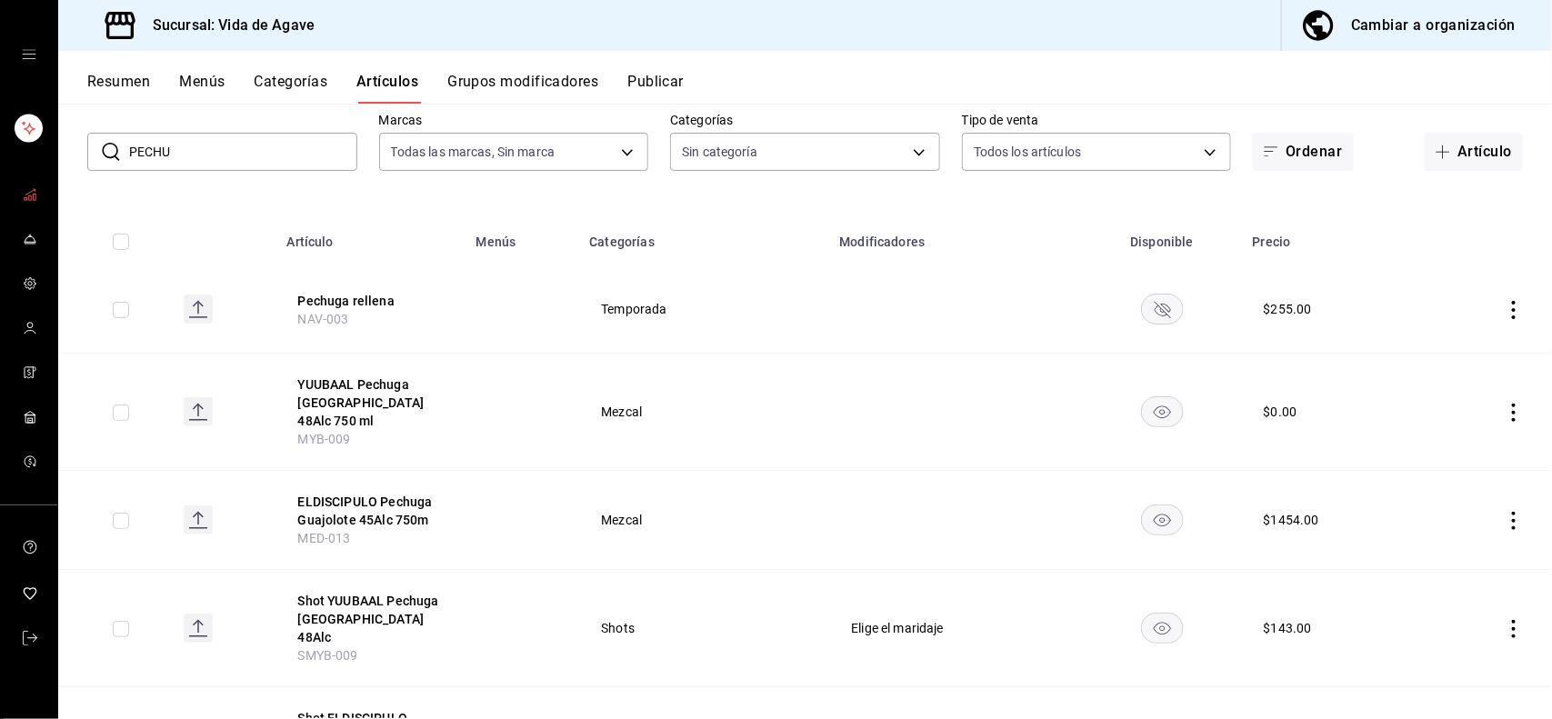
click at [9, 186] on link "mailbox folders" at bounding box center [28, 195] width 57 height 39
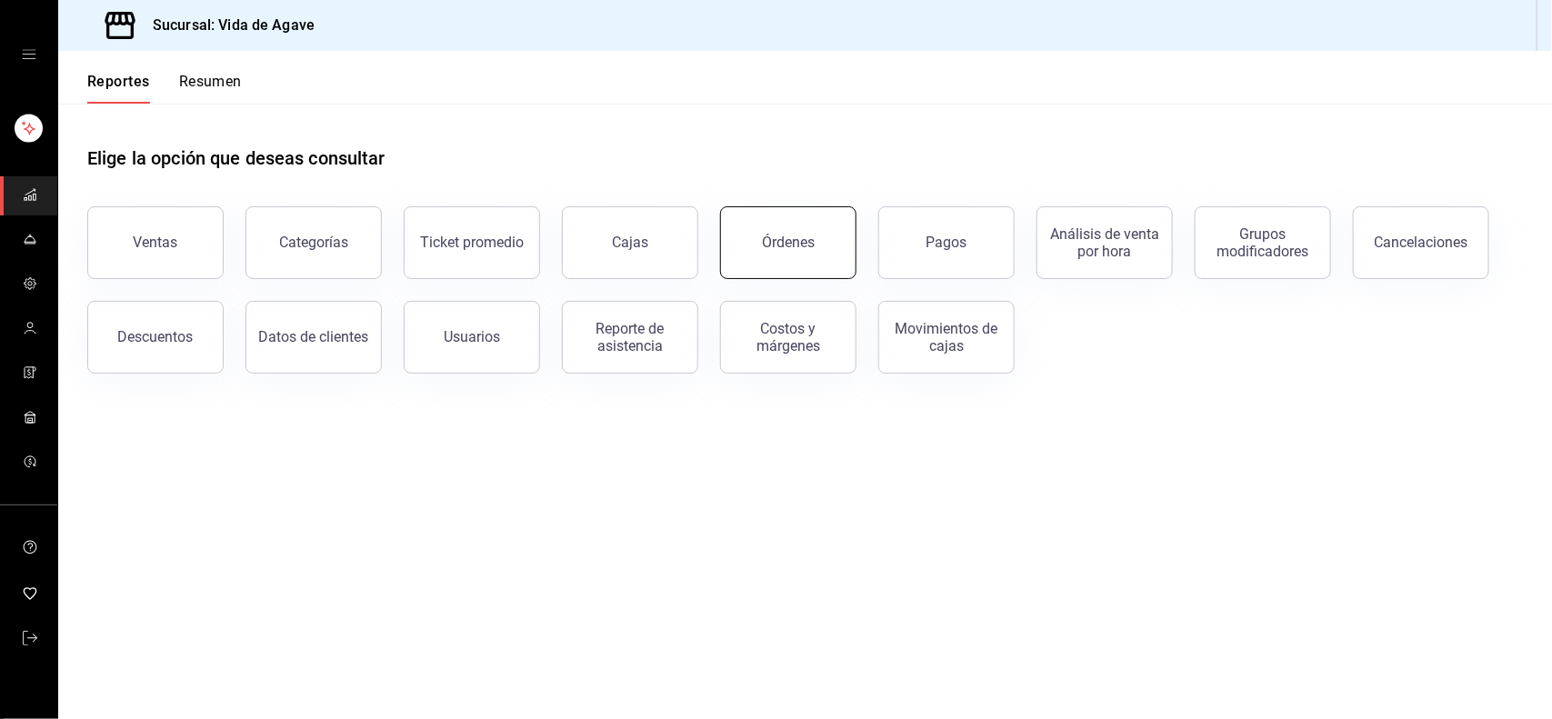
click at [821, 252] on button "Órdenes" at bounding box center [788, 242] width 136 height 73
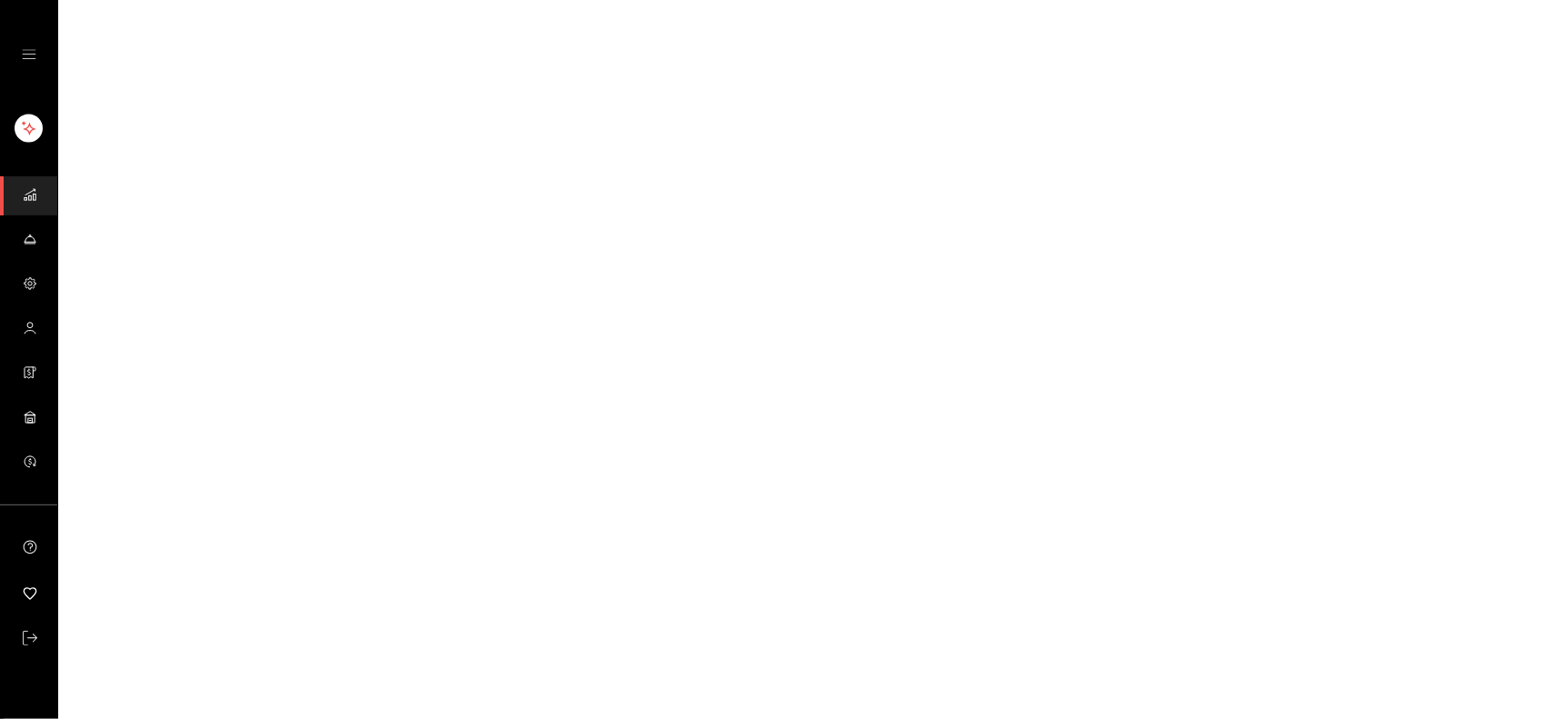
click at [821, 0] on html "GANA 1 MES GRATIS EN TU SUSCRIPCIÓN AQUÍ ¿Recuerdas cómo empezó tu restaurante?…" at bounding box center [776, 0] width 1552 height 0
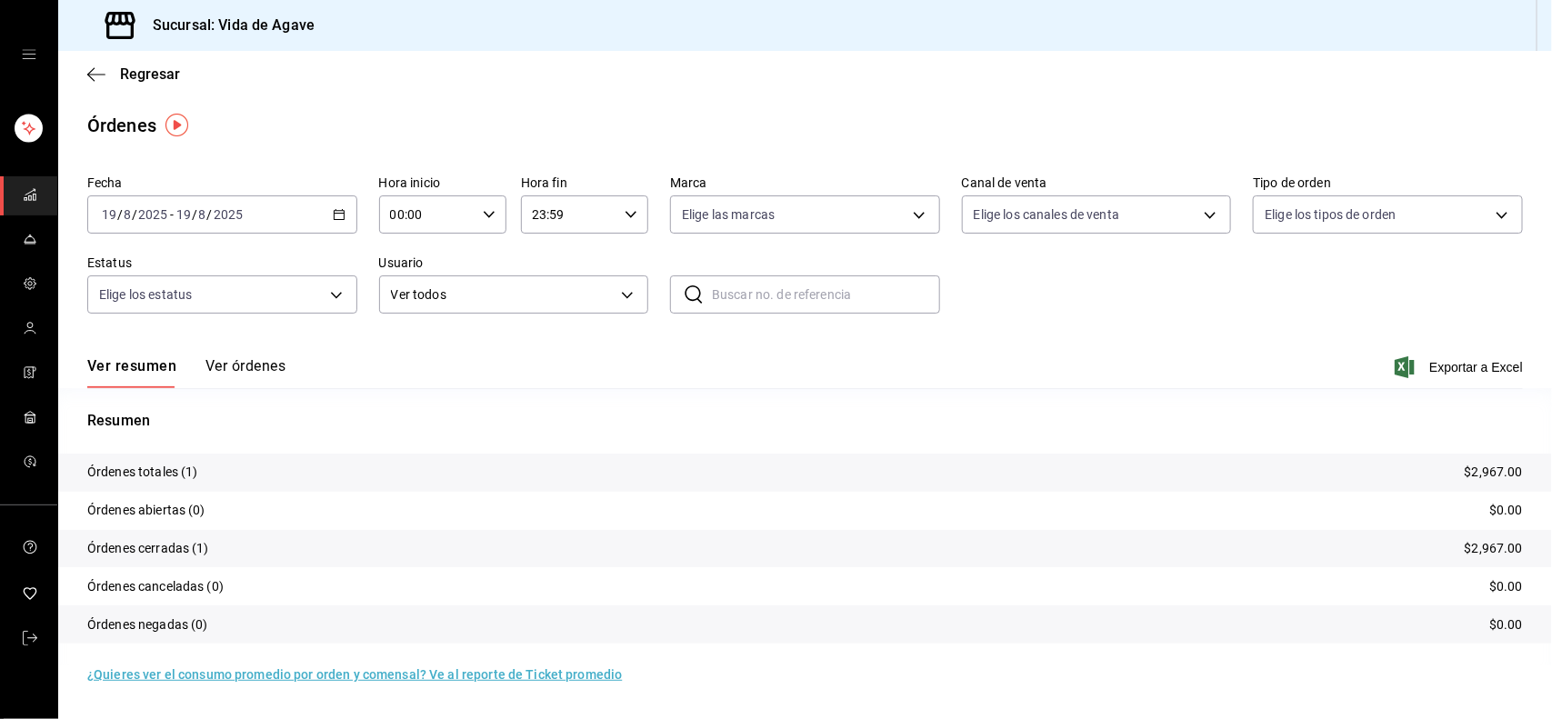
click at [210, 227] on div "[DATE] [DATE] - [DATE] [DATE]" at bounding box center [222, 214] width 270 height 38
click at [175, 468] on span "Rango de fechas" at bounding box center [173, 473] width 141 height 19
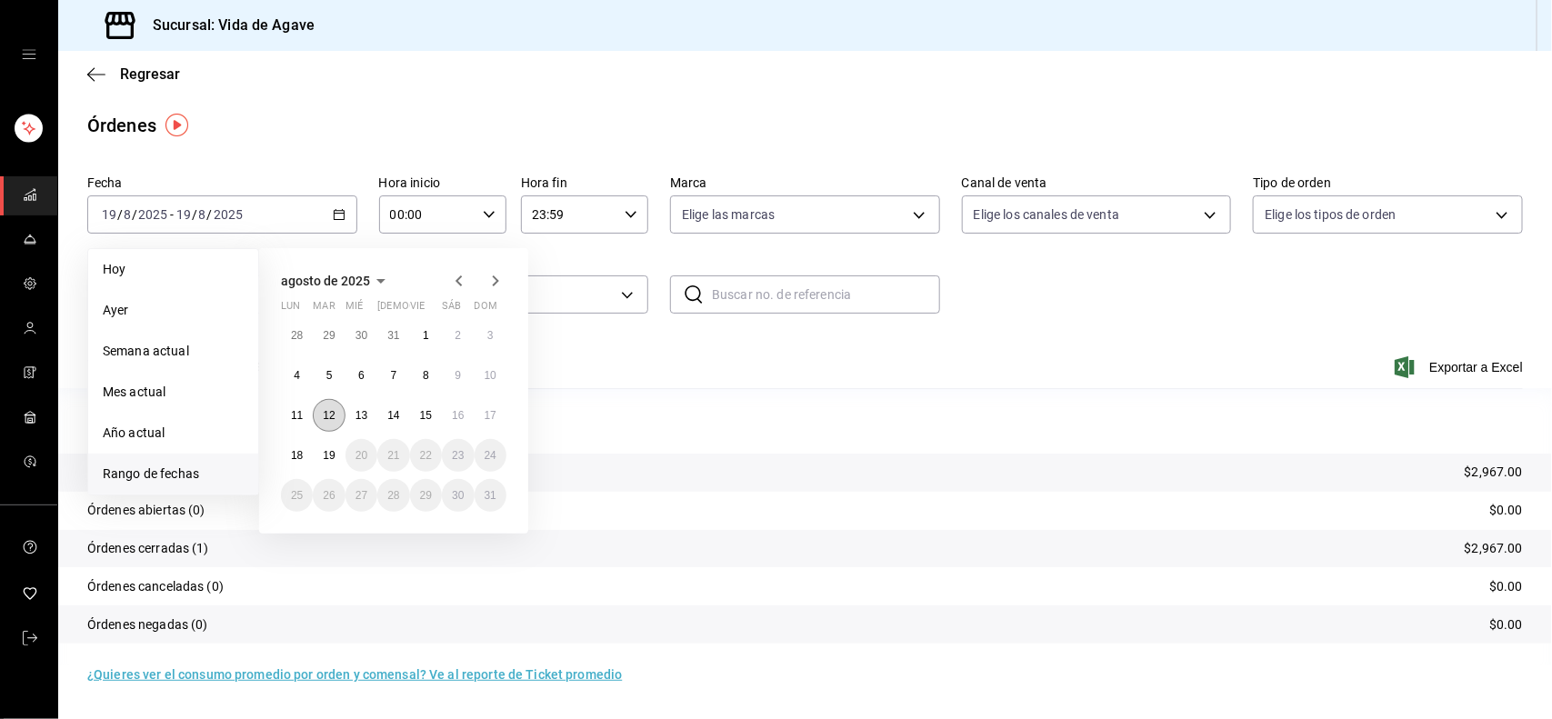
click at [336, 419] on button "12" at bounding box center [329, 415] width 32 height 33
click at [498, 416] on button "17" at bounding box center [490, 415] width 32 height 33
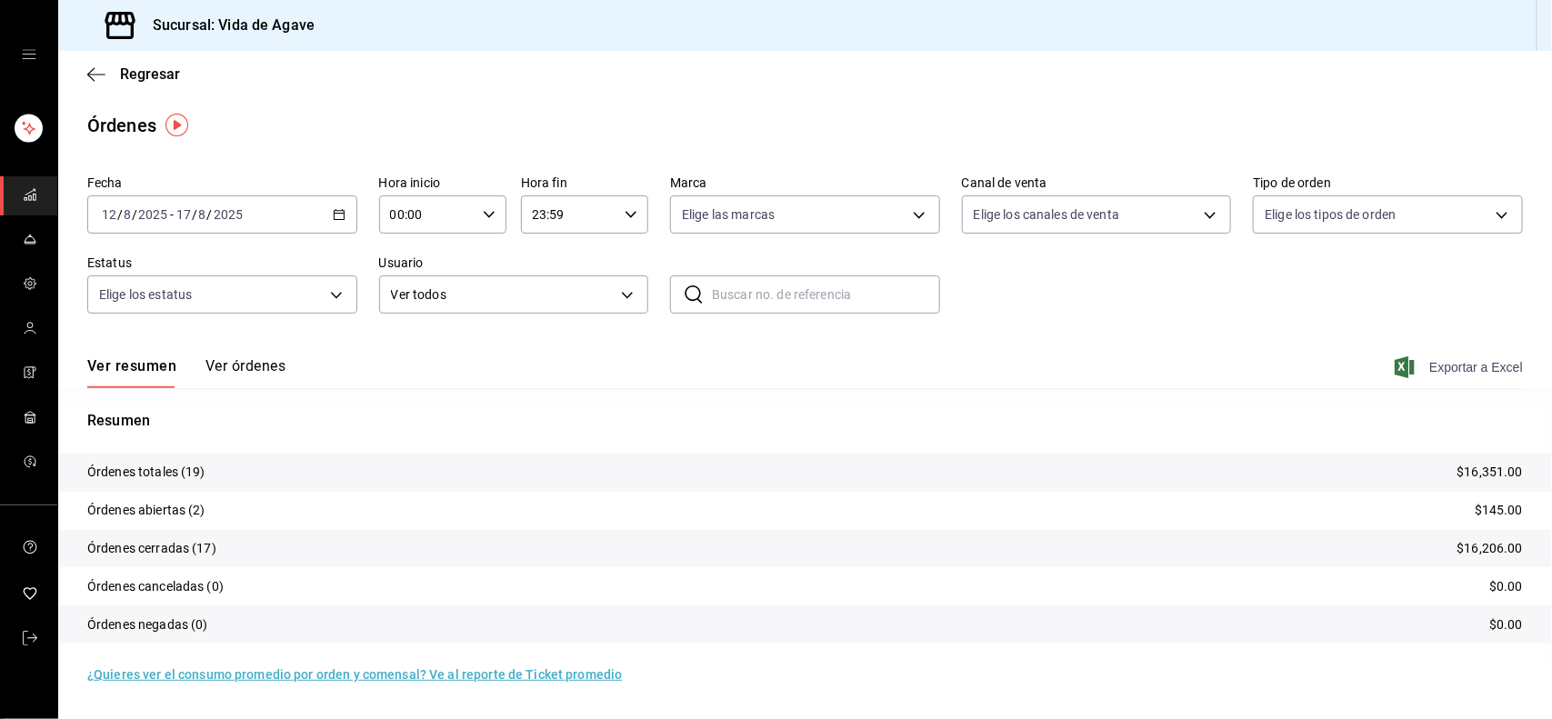
click at [1478, 365] on span "Exportar a Excel" at bounding box center [1460, 367] width 125 height 22
click at [180, 212] on input "17" at bounding box center [183, 214] width 16 height 15
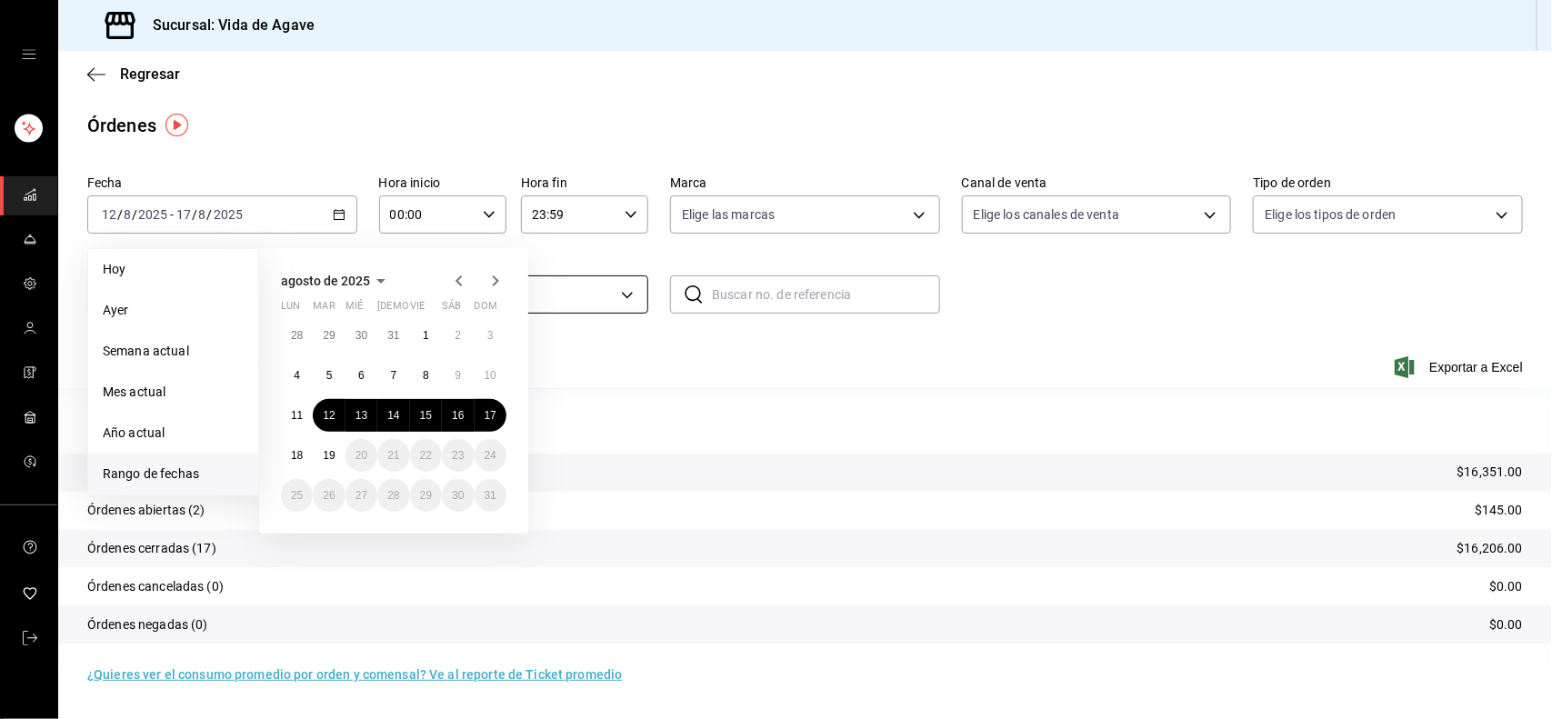
click at [638, 309] on body "Sucursal: Vida de Agave Regresar Órdenes Fecha [DATE] [DATE] - [DATE] [DATE] [D…" at bounding box center [776, 359] width 1552 height 719
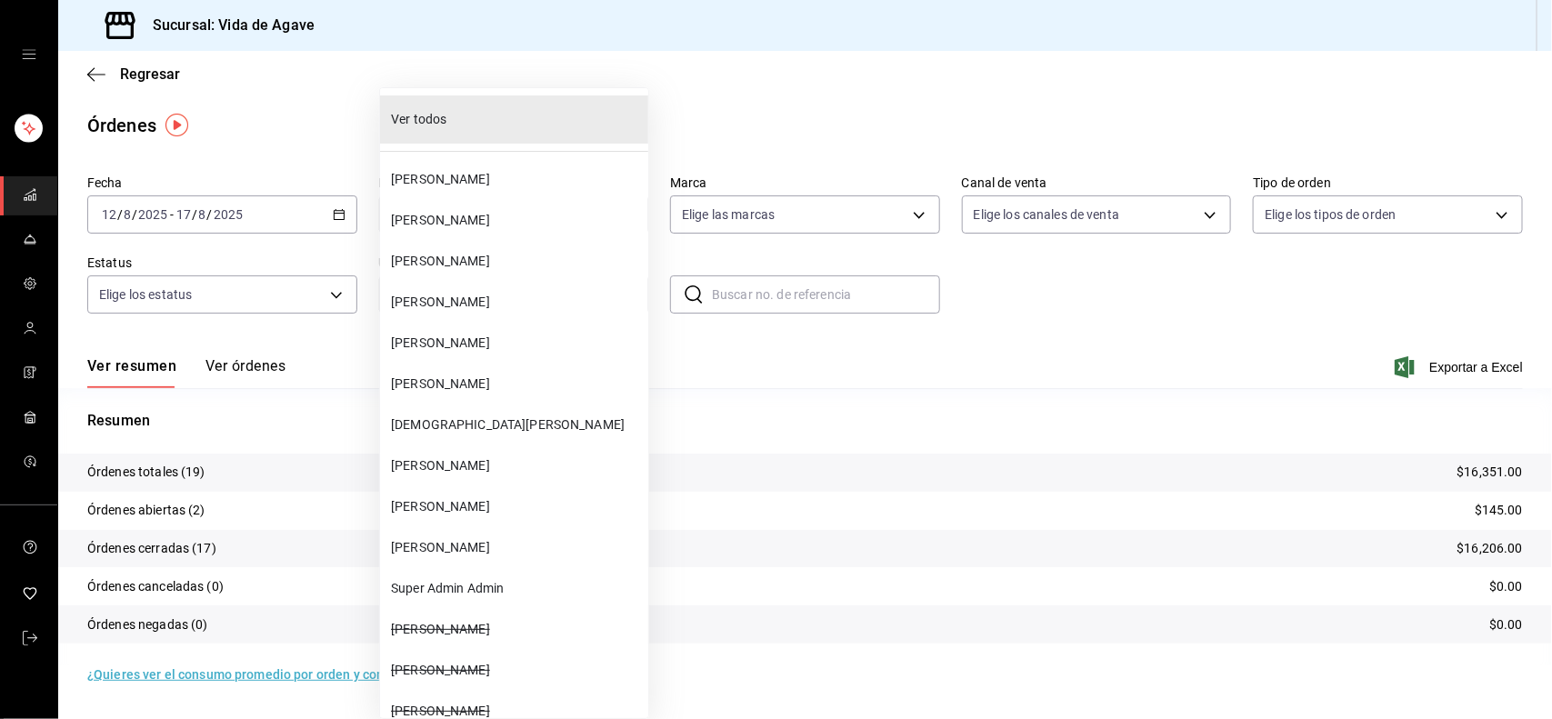
click at [96, 85] on div at bounding box center [776, 359] width 1552 height 719
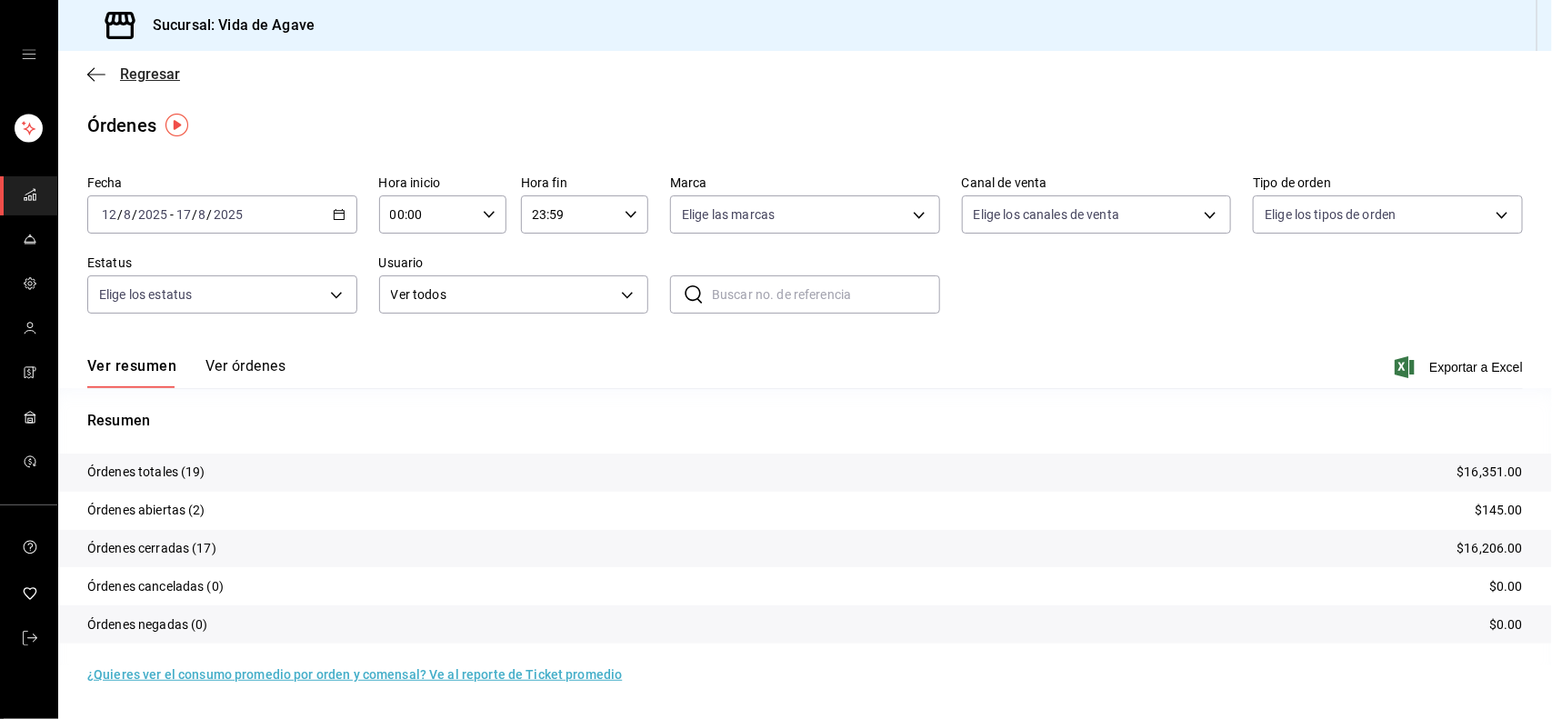
click at [94, 75] on icon "button" at bounding box center [96, 74] width 18 height 16
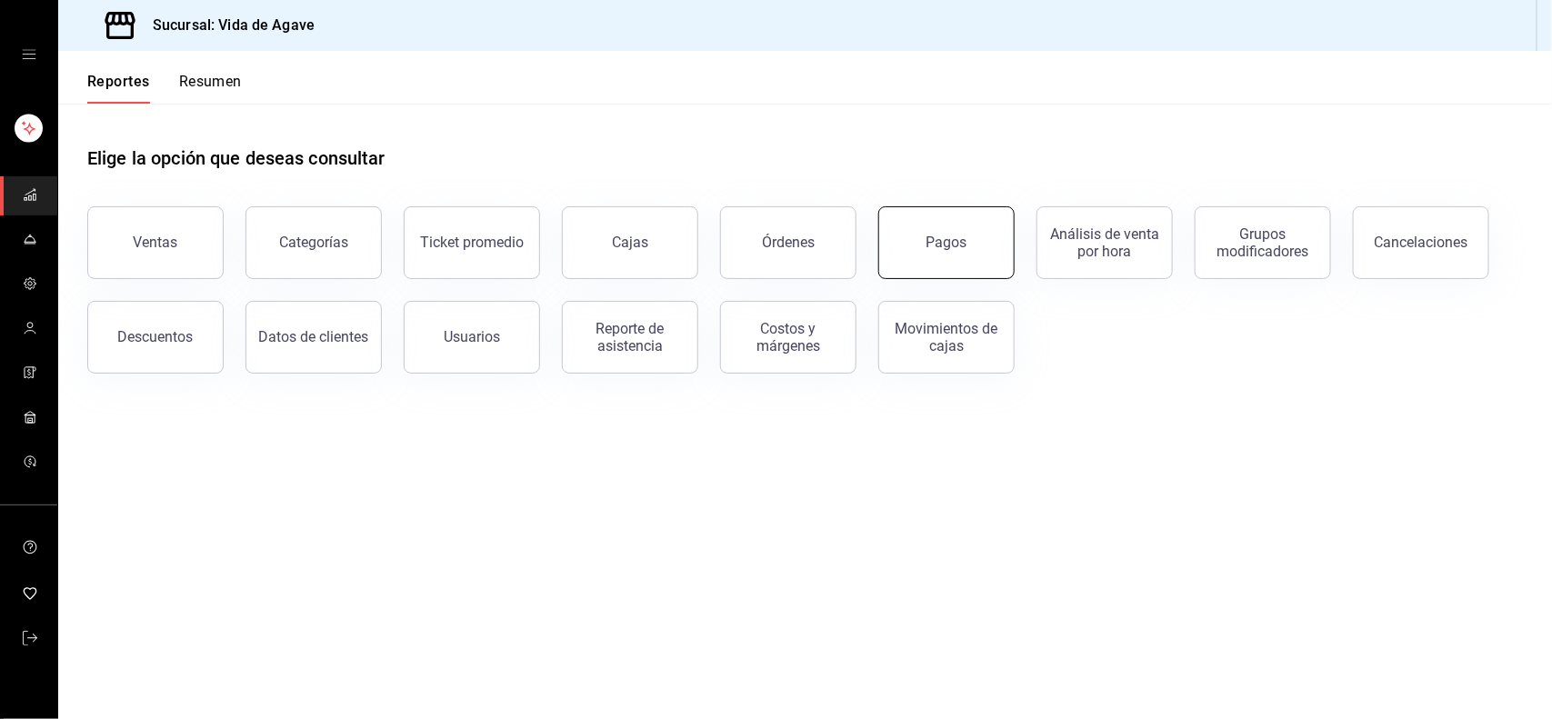
click at [925, 243] on button "Pagos" at bounding box center [946, 242] width 136 height 73
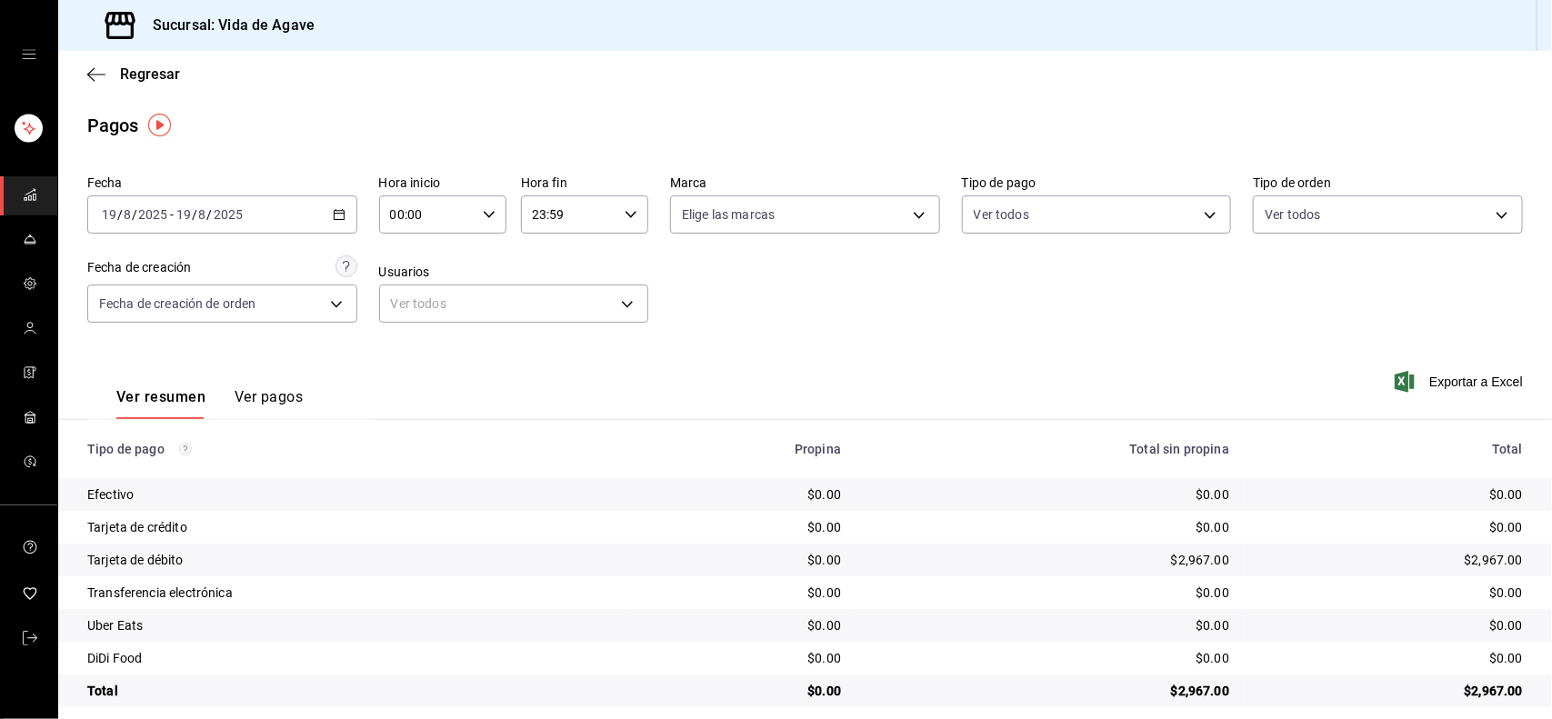
click at [180, 219] on input "19" at bounding box center [183, 214] width 16 height 15
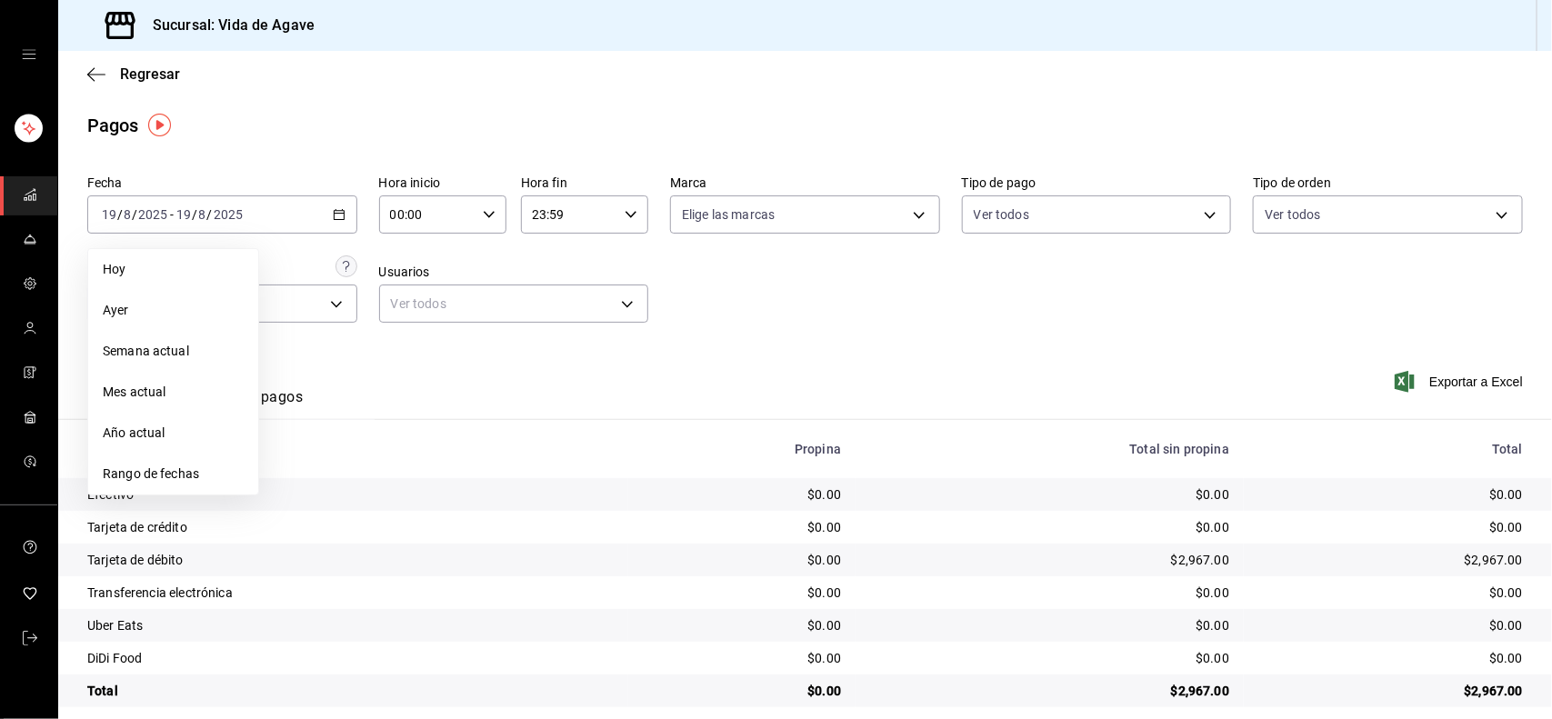
click at [305, 251] on div "Fecha [DATE] [DATE] - [DATE] [DATE] [DATE] [DATE] Semana actual Mes actual Año …" at bounding box center [804, 256] width 1435 height 176
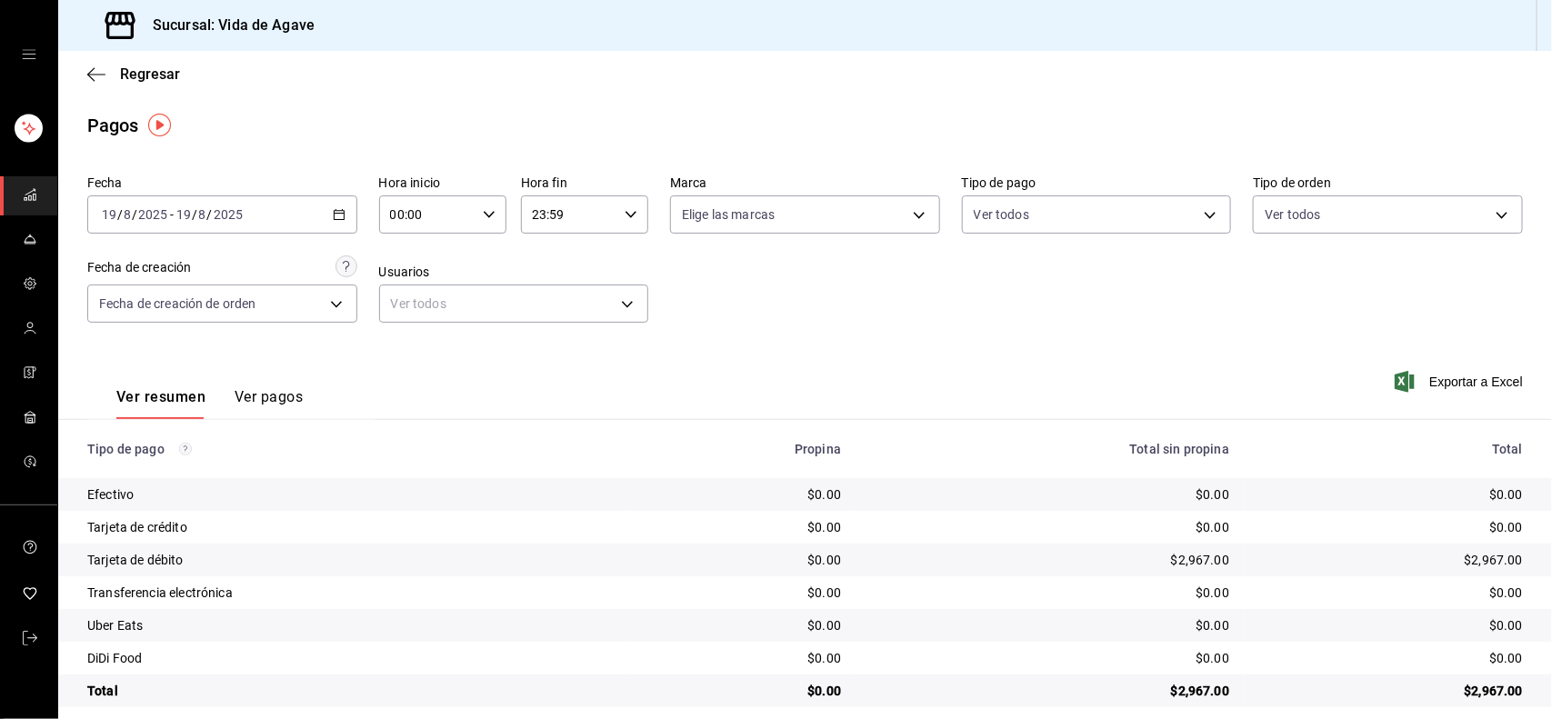
click at [316, 207] on div "[DATE] [DATE] - [DATE] [DATE]" at bounding box center [222, 214] width 270 height 38
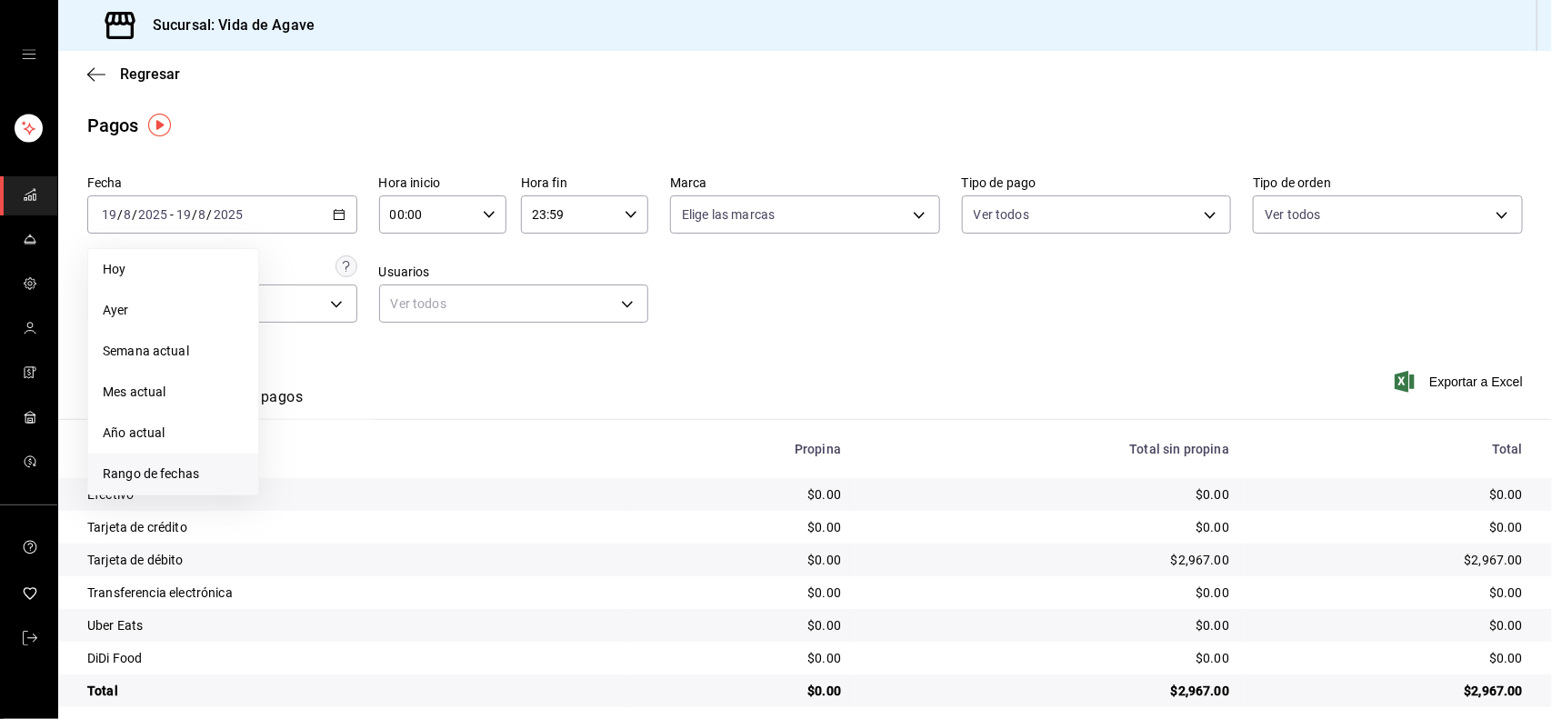
click at [183, 457] on li "Rango de fechas" at bounding box center [173, 474] width 170 height 41
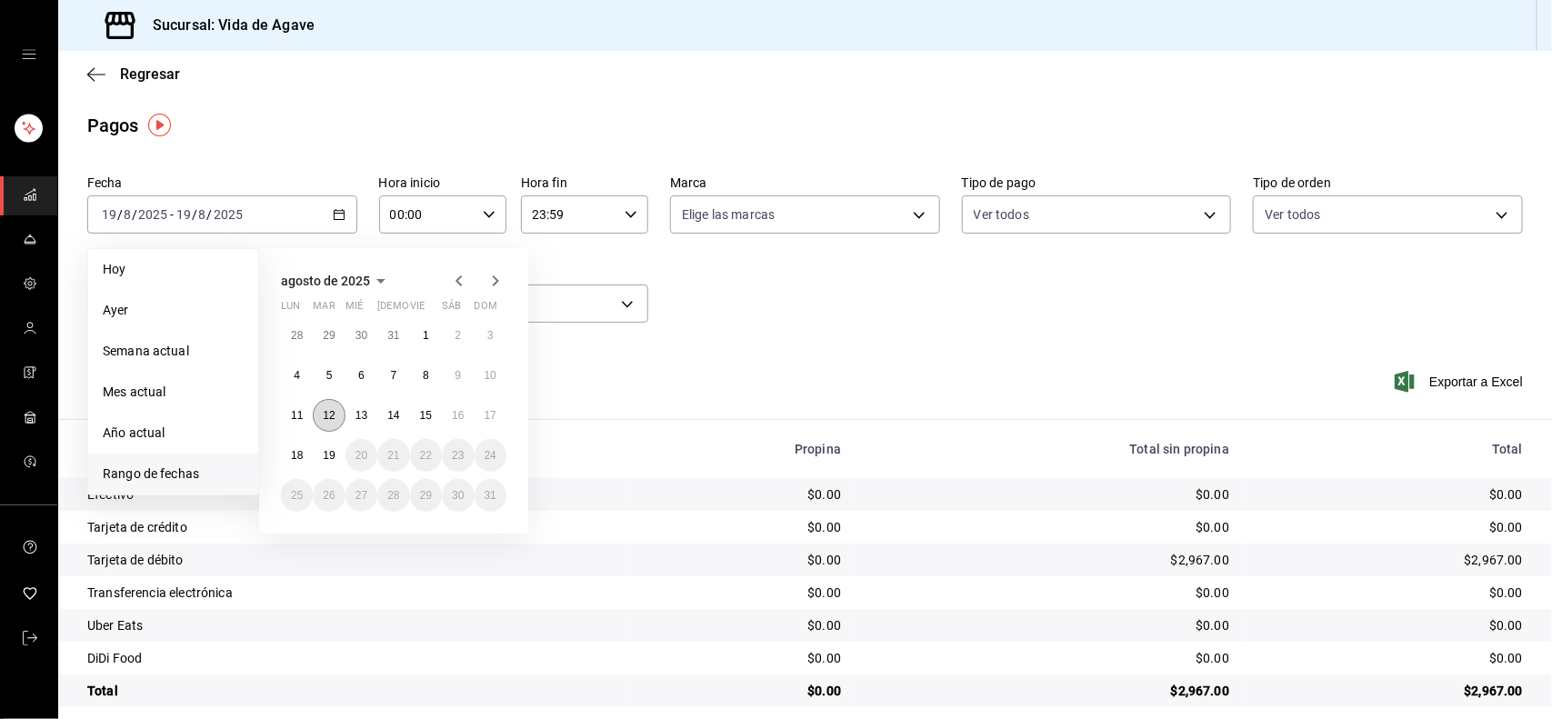
click at [333, 409] on abbr "12" at bounding box center [329, 415] width 12 height 13
click at [502, 416] on button "17" at bounding box center [490, 415] width 32 height 33
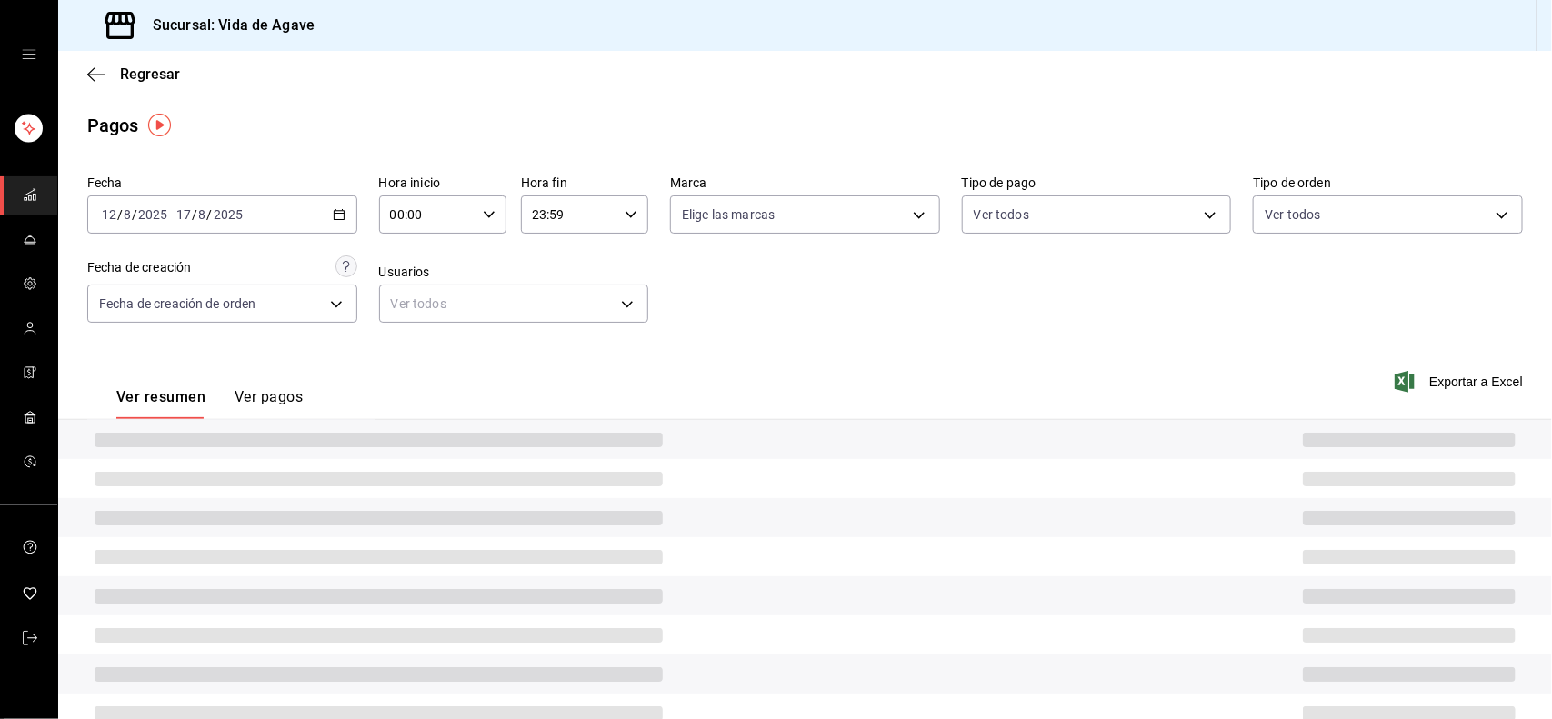
click at [502, 416] on div "Ver resumen Ver pagos Exportar a Excel" at bounding box center [804, 392] width 1493 height 96
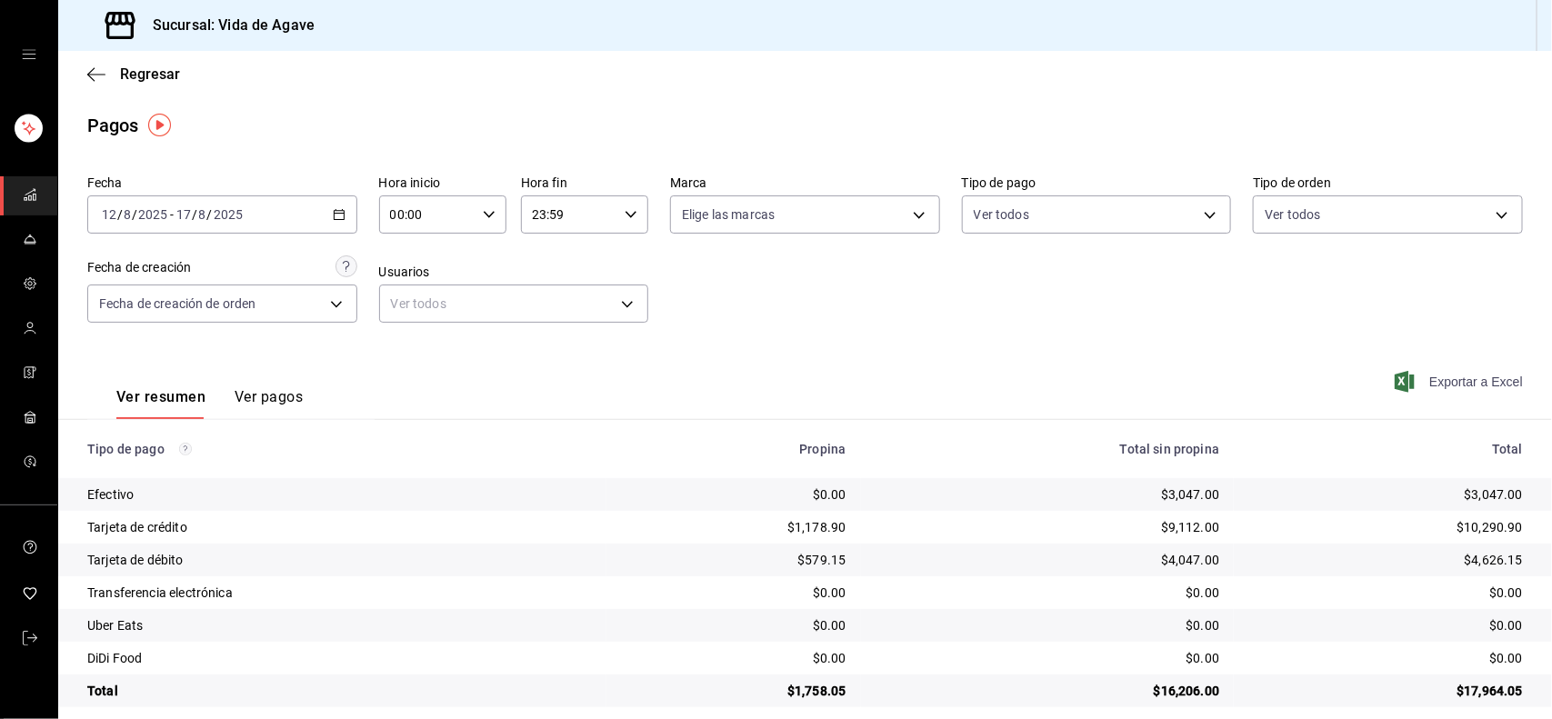
click at [1488, 375] on span "Exportar a Excel" at bounding box center [1460, 382] width 125 height 22
click at [18, 197] on link "mailbox folders" at bounding box center [28, 195] width 57 height 39
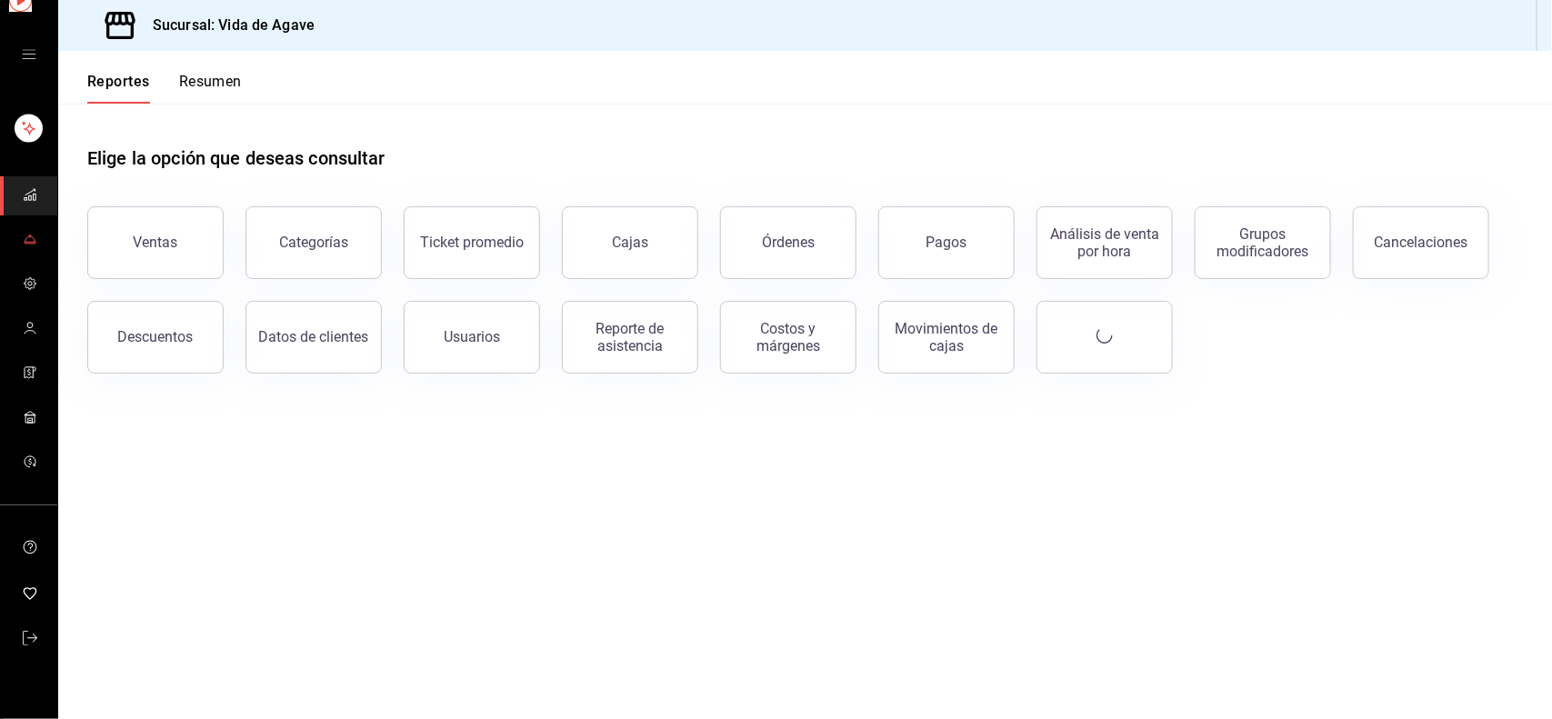
click at [19, 228] on link "mailbox folders" at bounding box center [28, 240] width 57 height 39
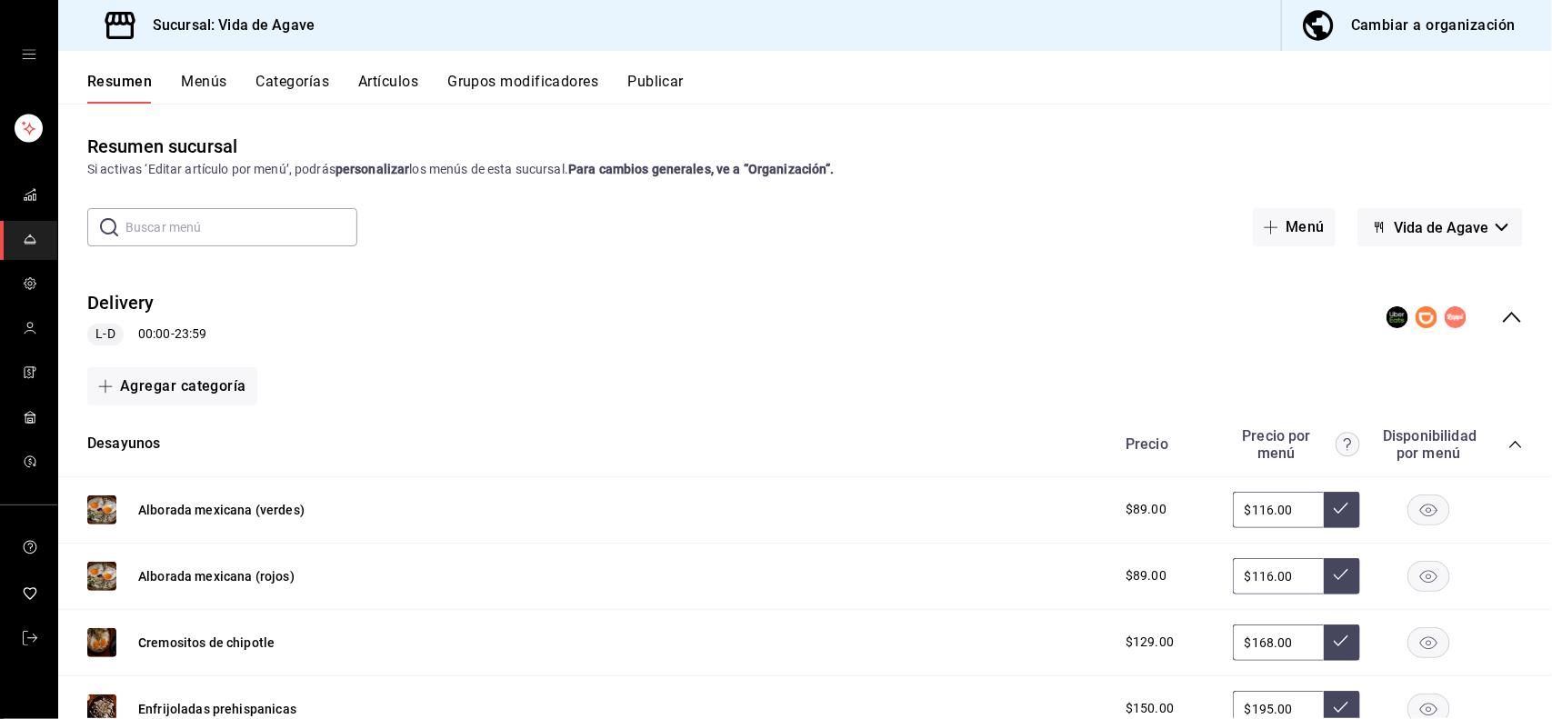
click at [288, 77] on button "Categorías" at bounding box center [293, 88] width 74 height 31
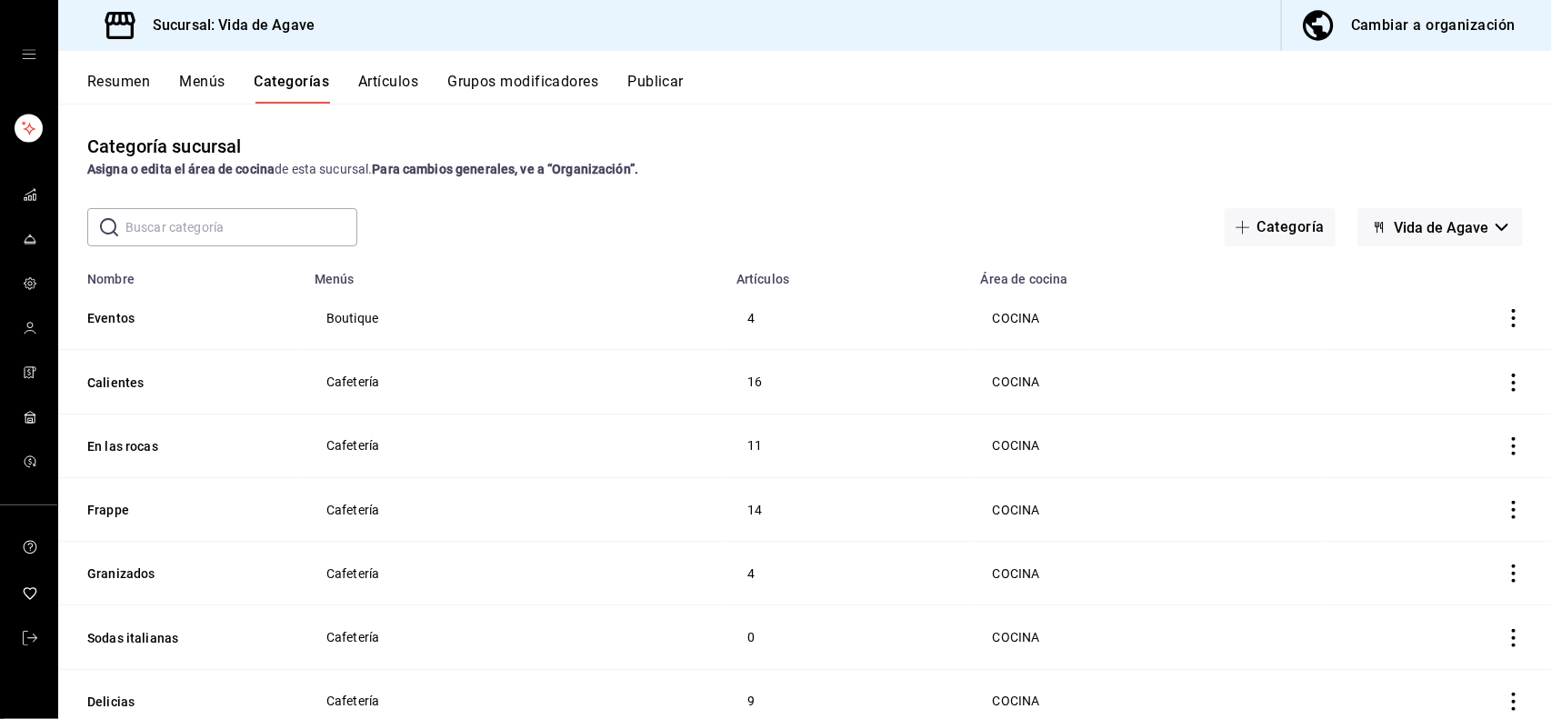
click at [384, 75] on button "Artículos" at bounding box center [388, 88] width 60 height 31
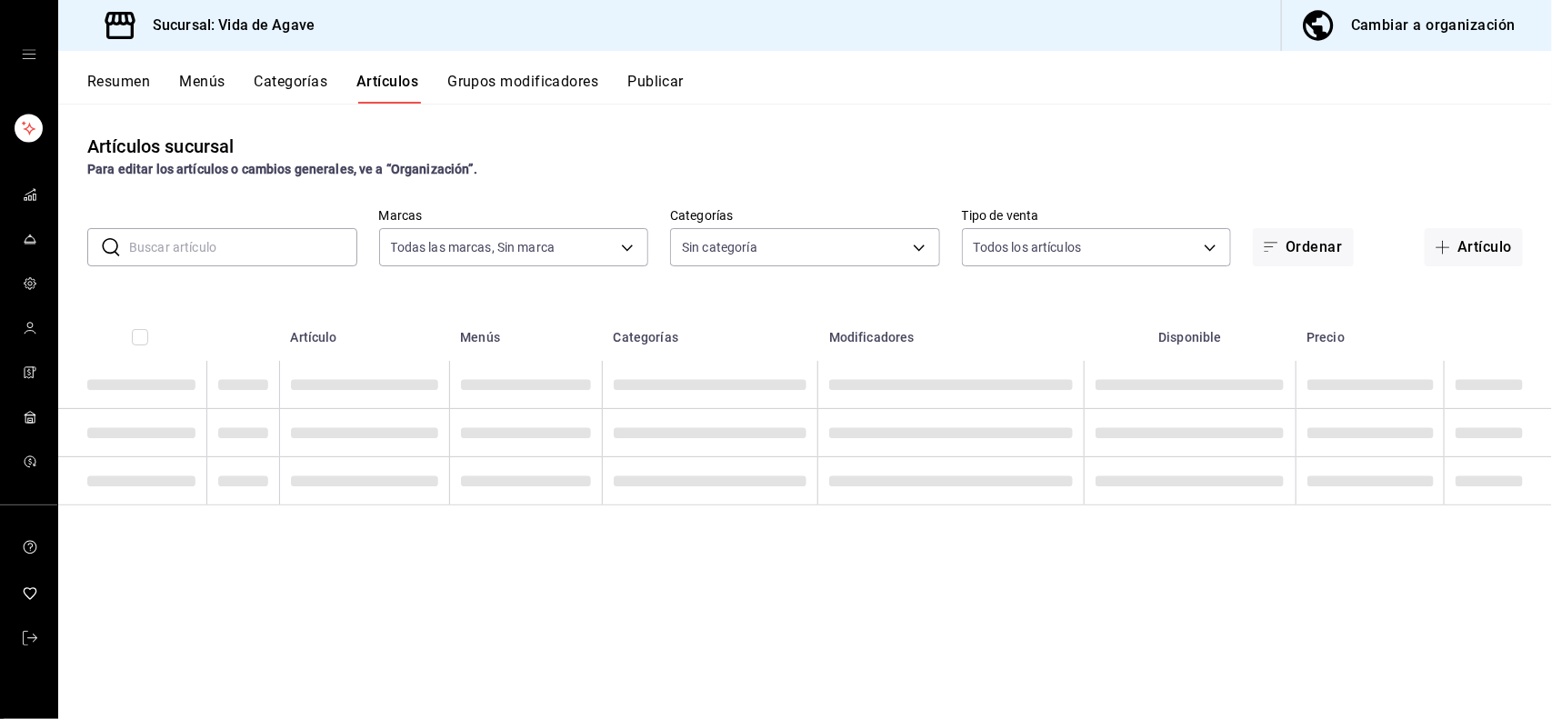
type input "ff43da10-eb43-4a6c-9b53-a479317cfa7e"
click at [236, 255] on input "text" at bounding box center [243, 247] width 228 height 36
type input "c2fb65bf-0276-4b6a-a1b7-aaaade811108,a5e4aa23-1097-4dca-8a78-e38c2a7d9253,2869d…"
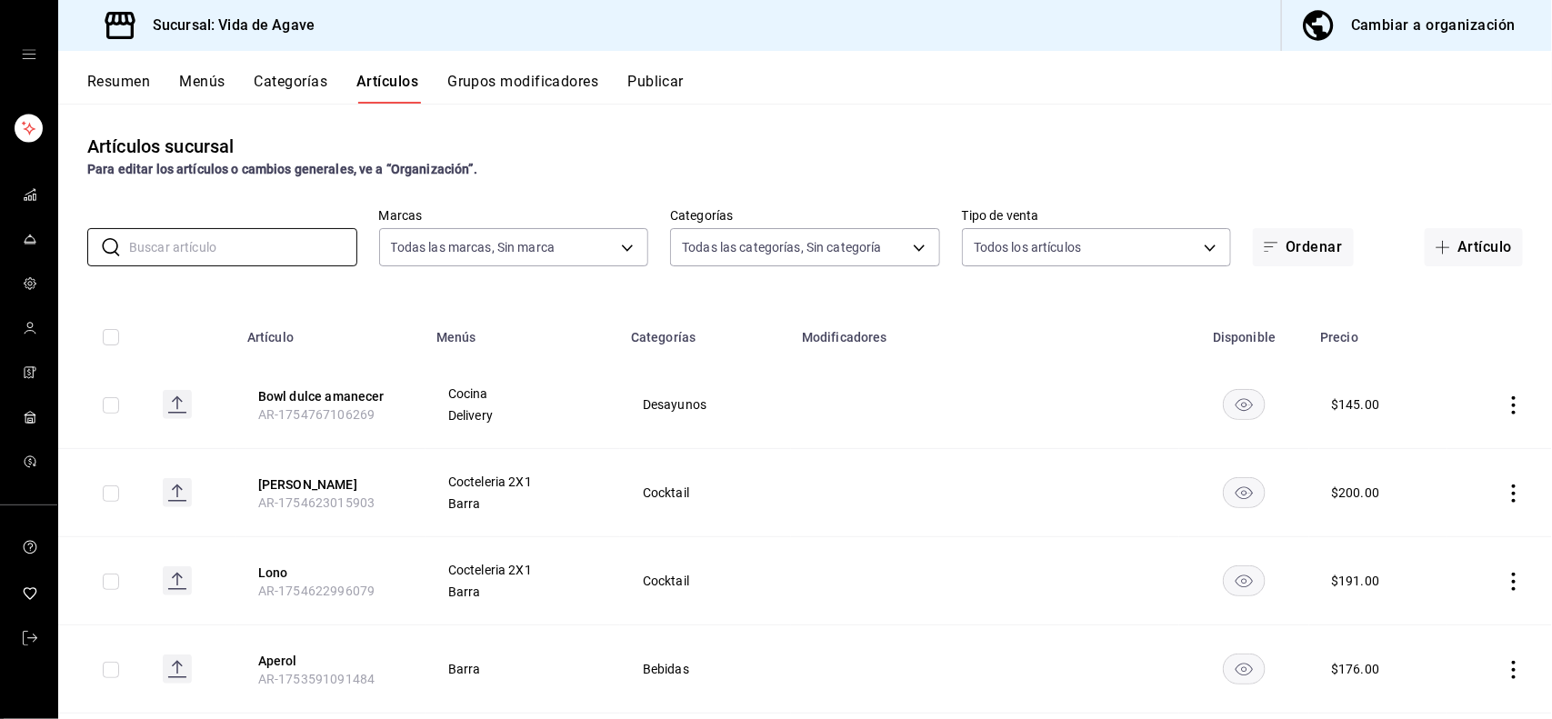
type input "O"
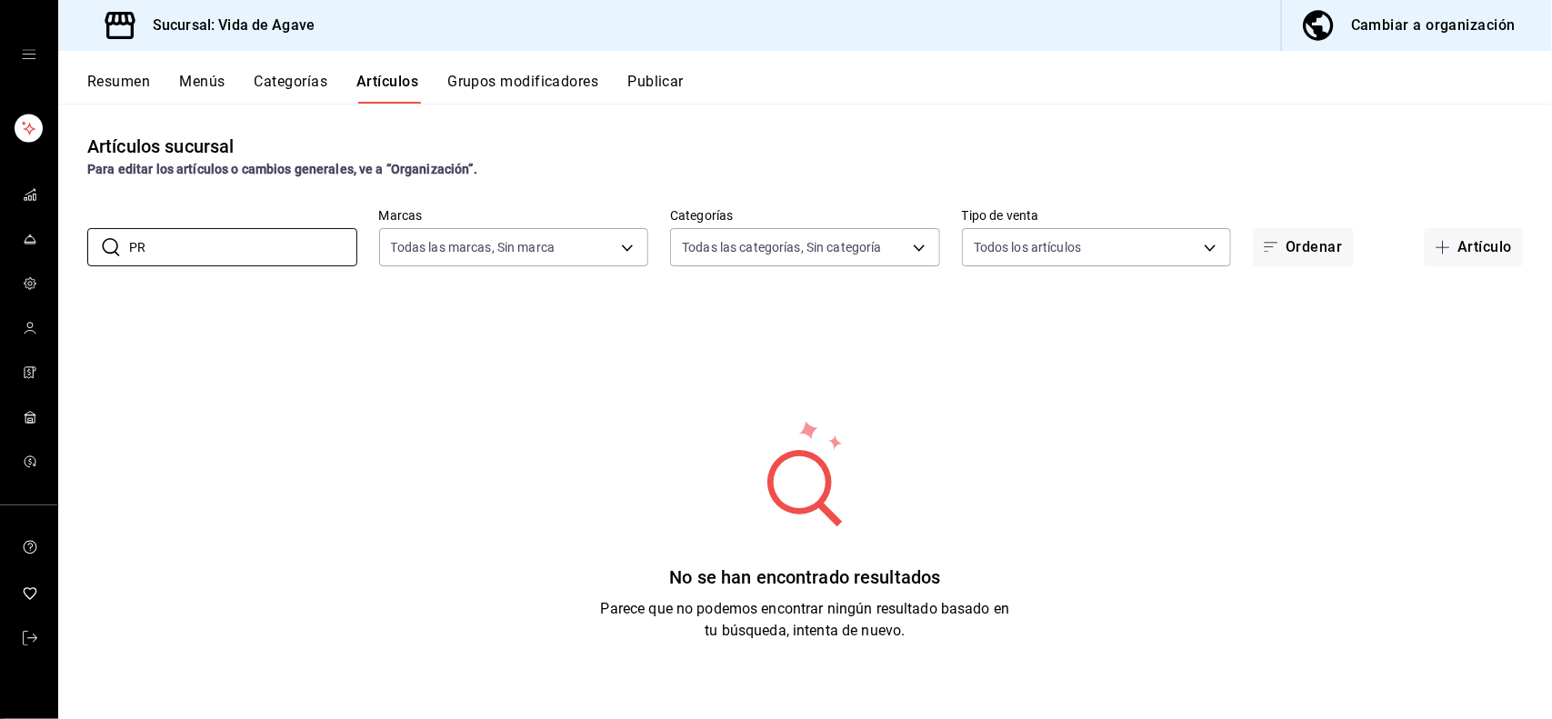
type input "P"
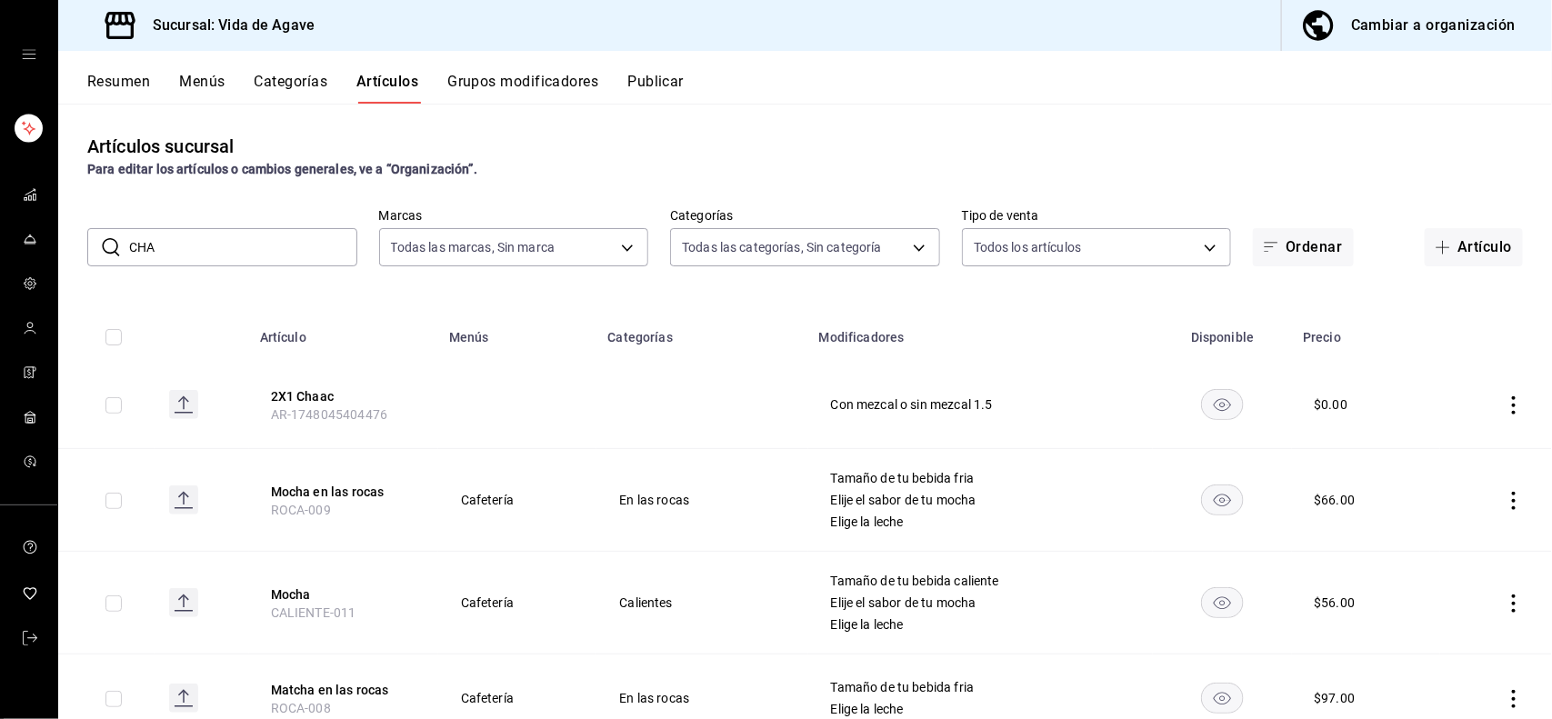
click at [442, 298] on div "Artículos sucursal Para editar los artículos o cambios generales, ve a “Organiz…" at bounding box center [804, 411] width 1493 height 614
click at [215, 224] on div "​ CHA ​ Marcas Todas las marcas, Sin marca ff43da10-eb43-4a6c-9b53-a479317cfa7e…" at bounding box center [804, 237] width 1493 height 58
click at [212, 242] on input "CHA" at bounding box center [243, 247] width 228 height 36
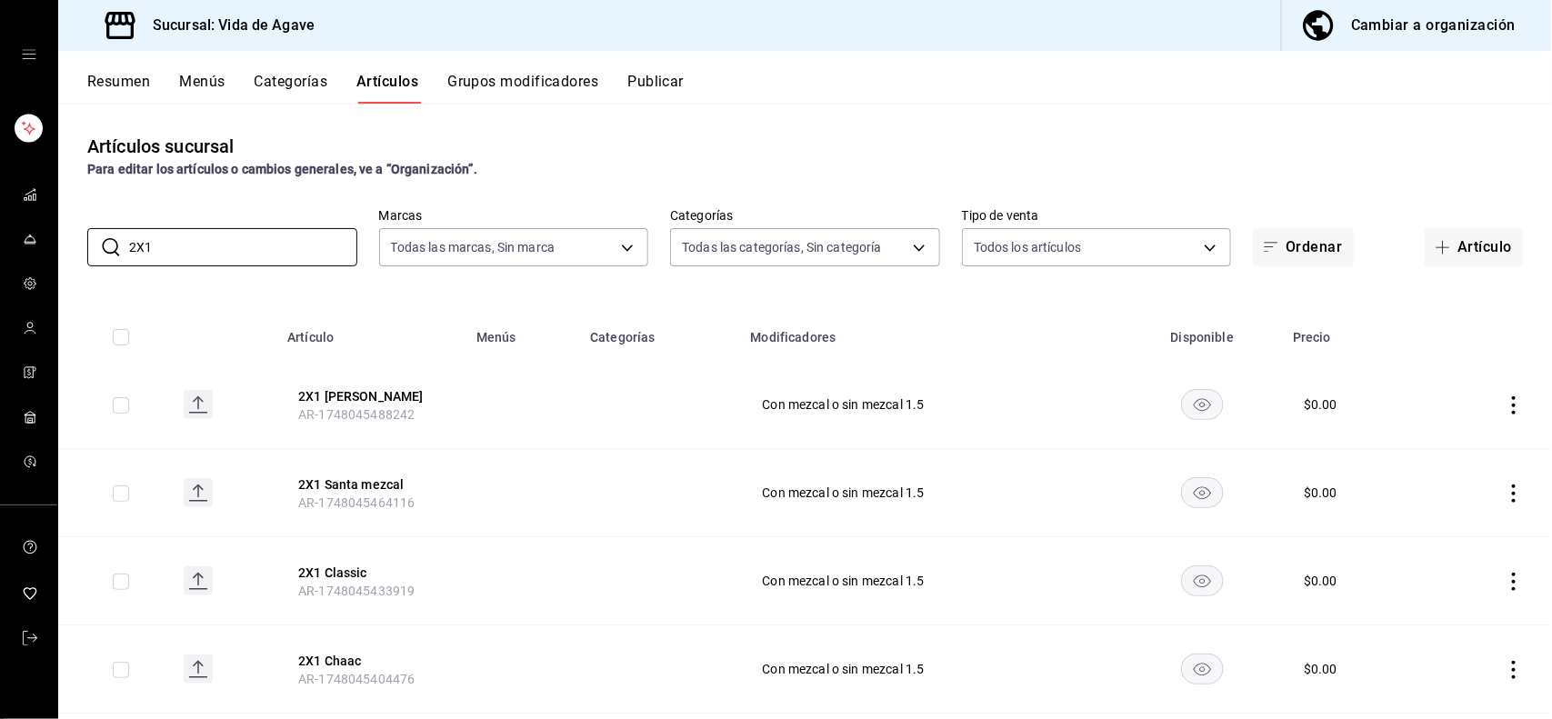
type input "2X1"
click at [266, 209] on div "​ 2X1 ​ Marcas Todas las marcas, Sin marca ff43da10-eb43-4a6c-9b53-a479317cfa7e…" at bounding box center [804, 237] width 1493 height 58
click at [318, 392] on button "2X1 [PERSON_NAME]" at bounding box center [370, 396] width 145 height 18
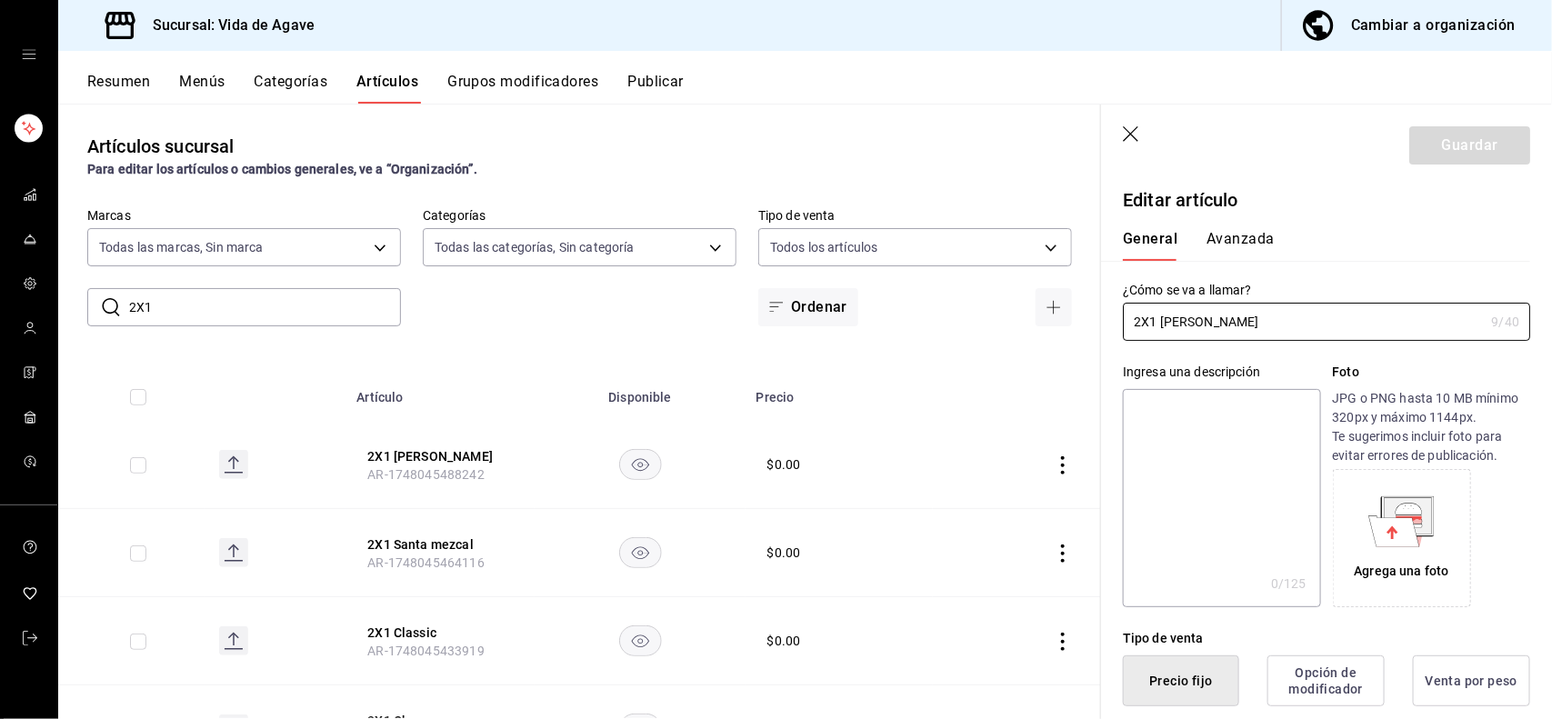
click at [1127, 124] on header "Guardar" at bounding box center [1326, 142] width 451 height 75
click at [1134, 141] on icon "button" at bounding box center [1132, 135] width 18 height 18
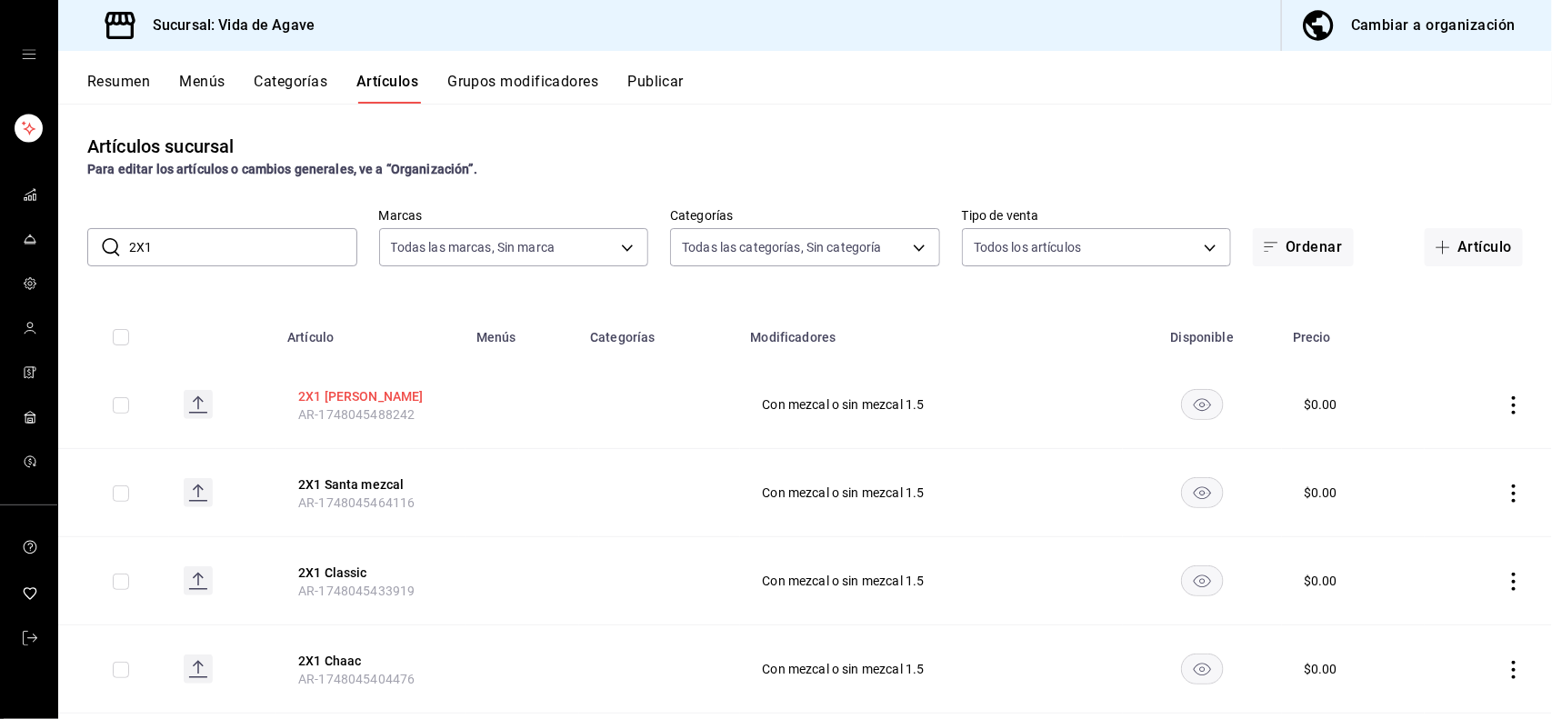
click at [332, 394] on button "2X1 [PERSON_NAME]" at bounding box center [370, 396] width 145 height 18
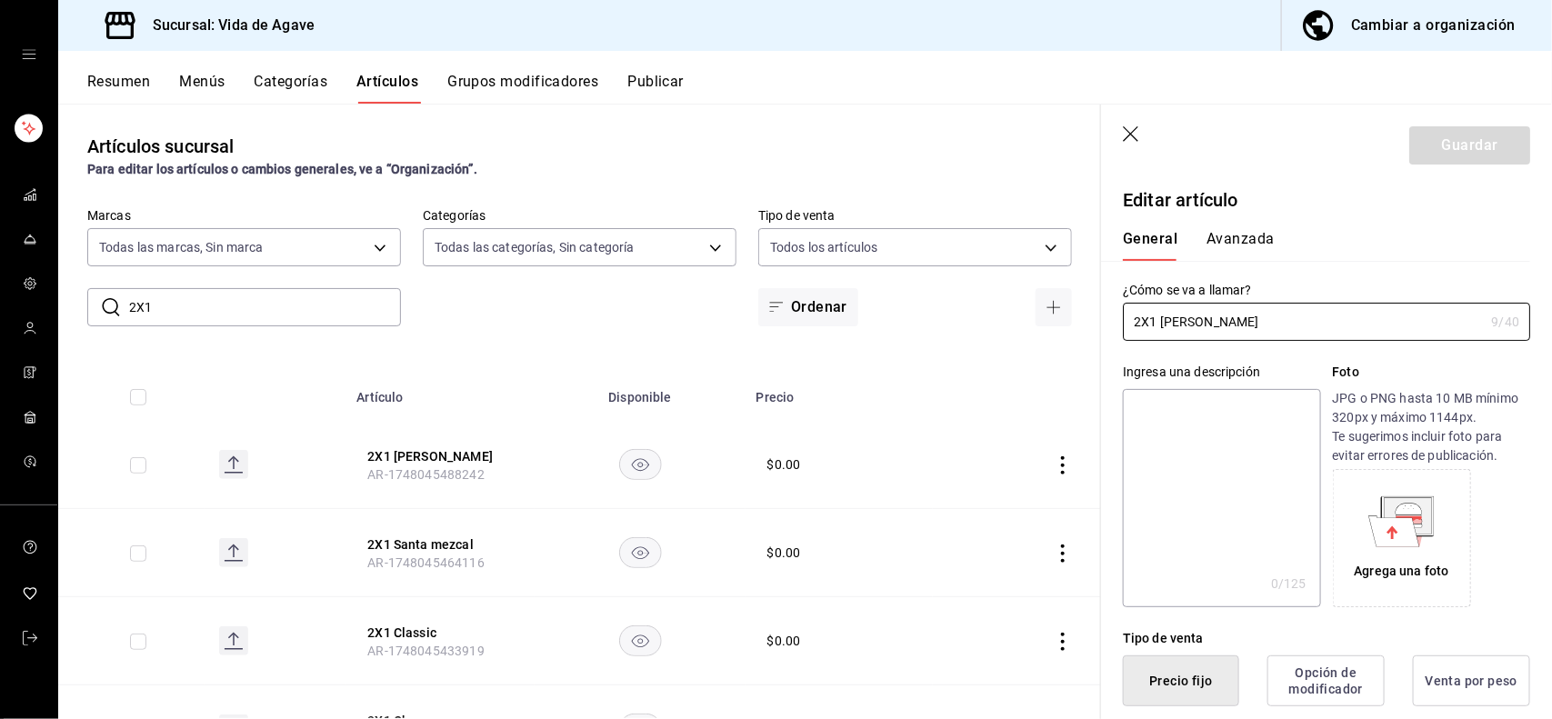
click at [1137, 129] on icon "button" at bounding box center [1132, 135] width 18 height 18
